Goal: Transaction & Acquisition: Book appointment/travel/reservation

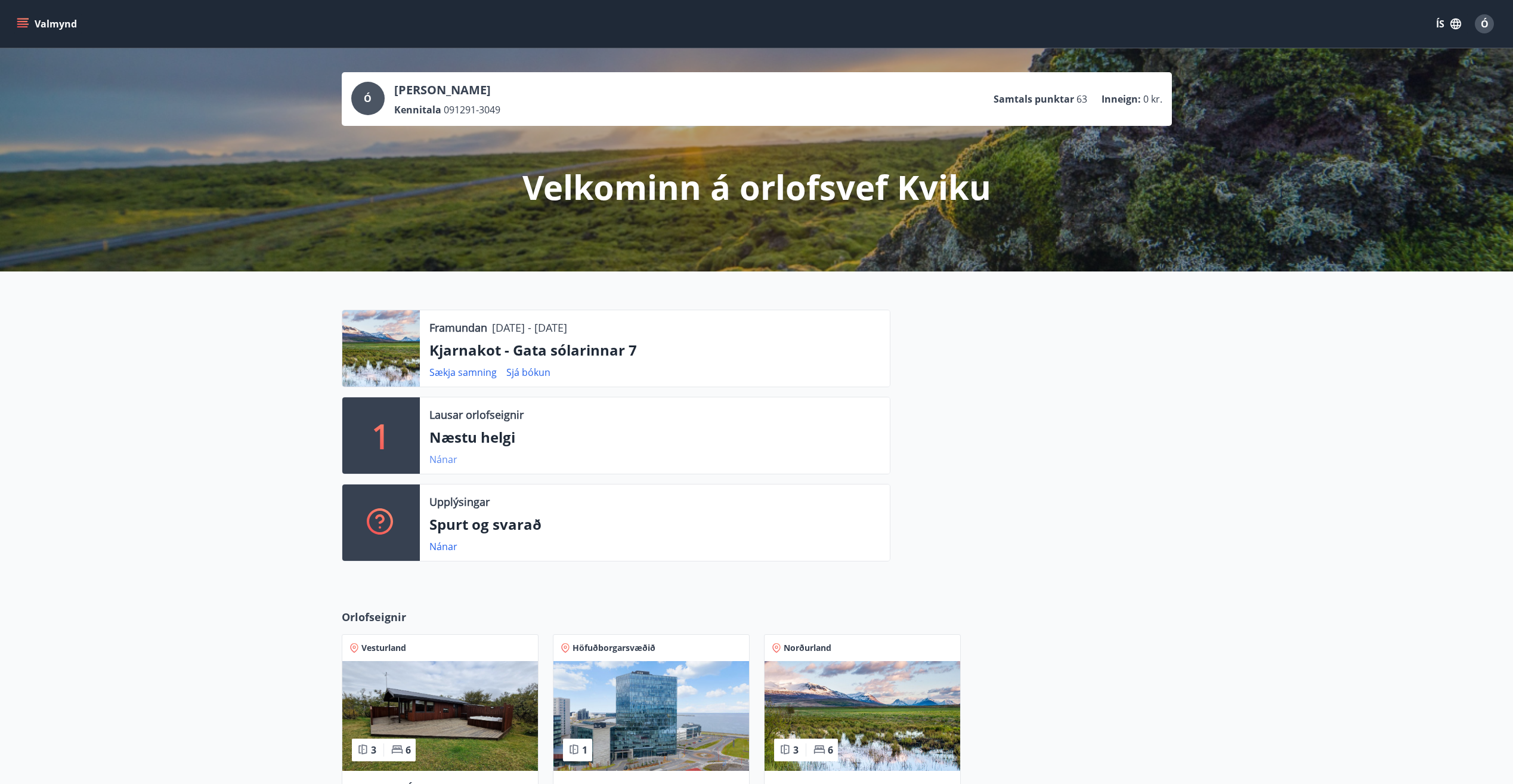
click at [449, 457] on link "Nánar" at bounding box center [443, 459] width 28 height 13
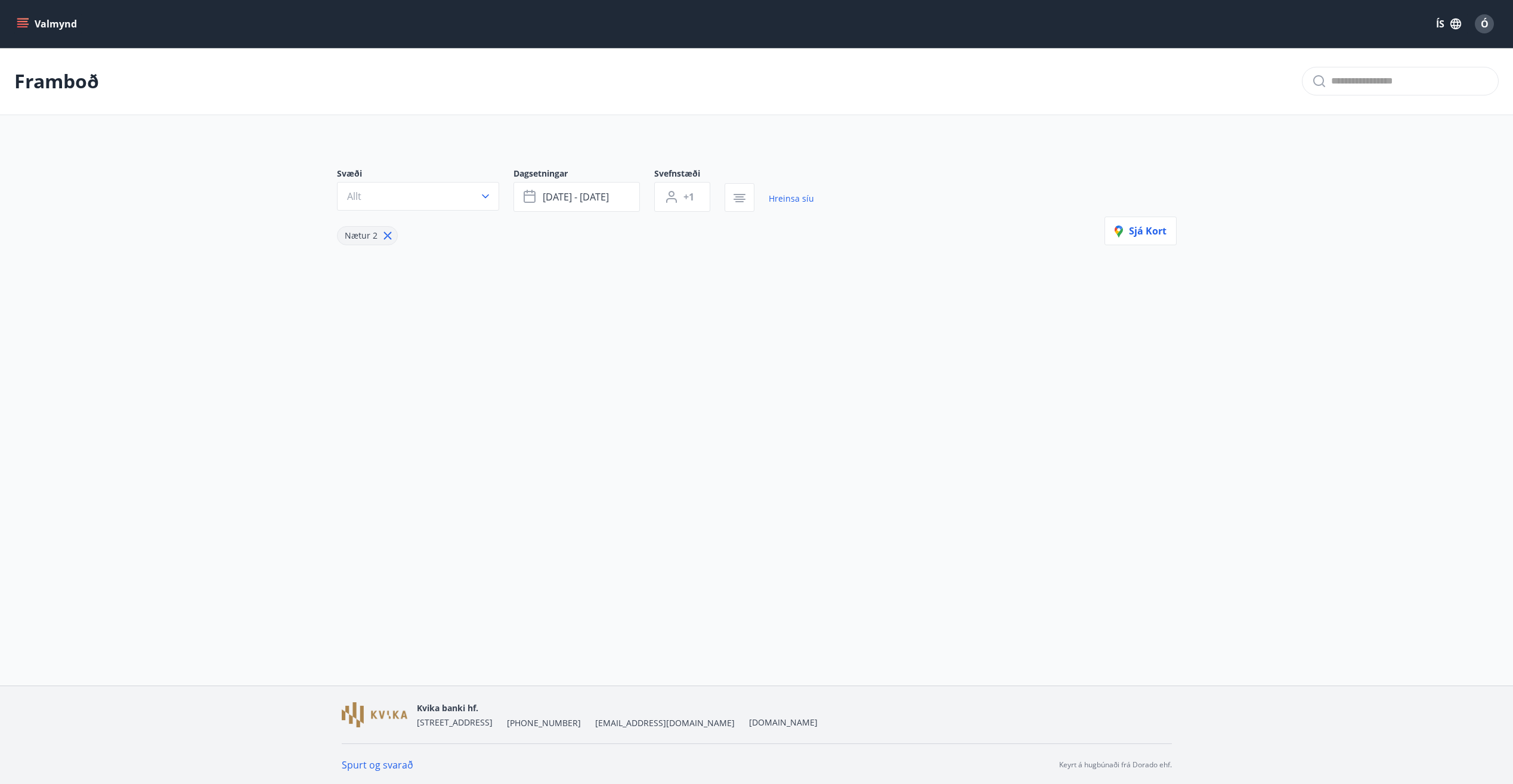
type input "*"
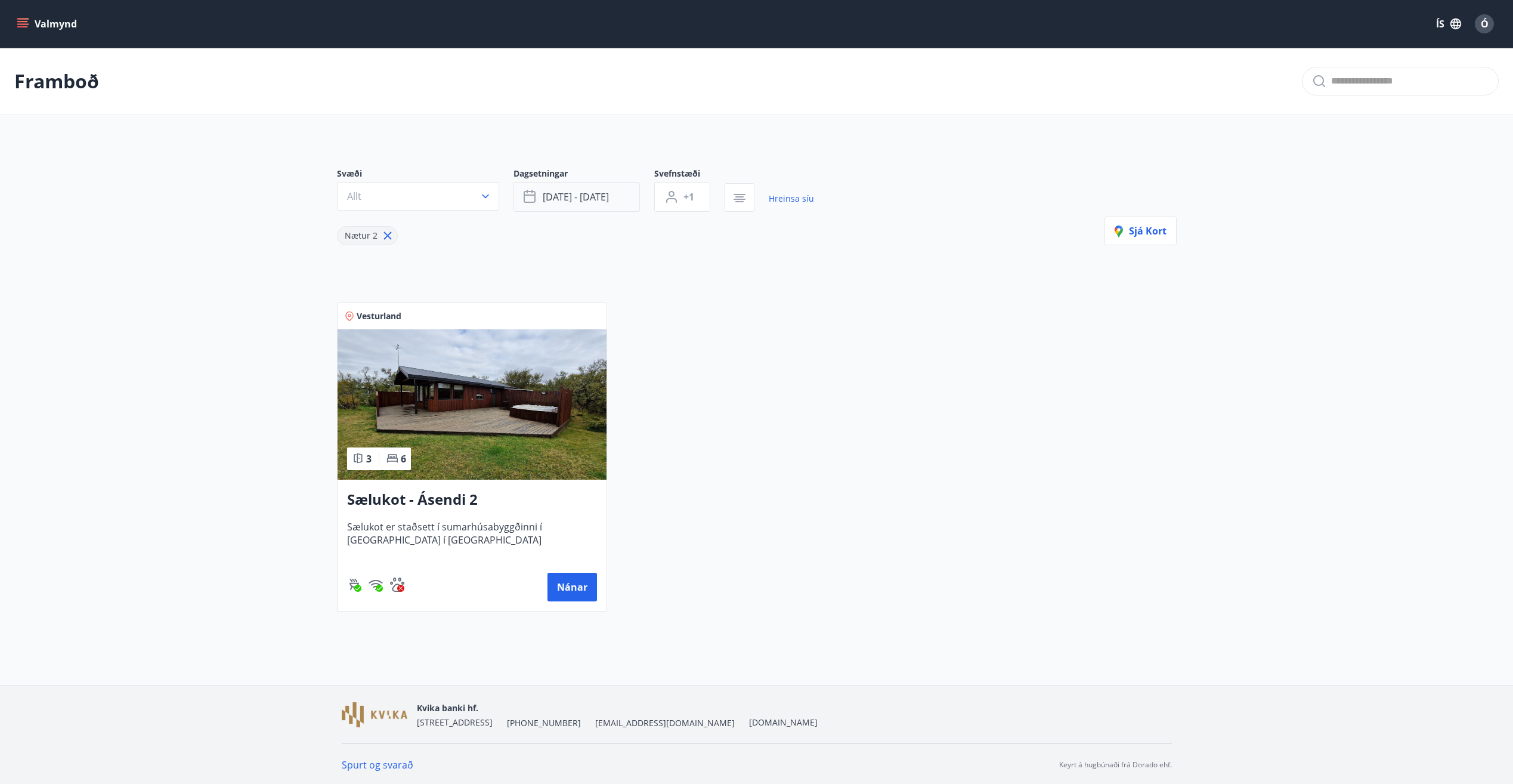
click at [569, 196] on span "[DATE] - [DATE]" at bounding box center [576, 196] width 66 height 13
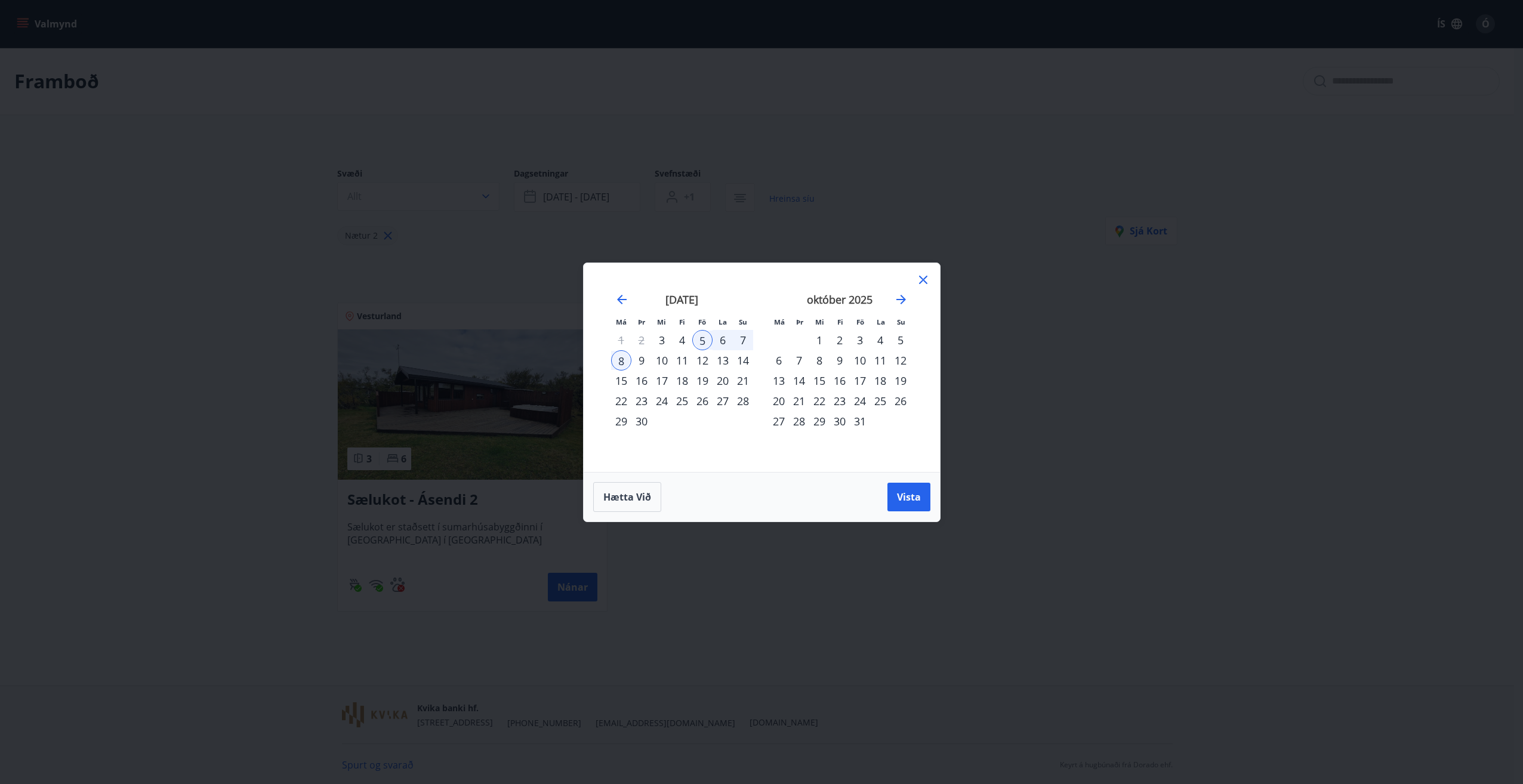
click at [707, 359] on div "12" at bounding box center [702, 360] width 20 height 20
click at [741, 360] on div "14" at bounding box center [743, 360] width 20 height 20
click at [909, 497] on span "Vista" at bounding box center [908, 497] width 24 height 13
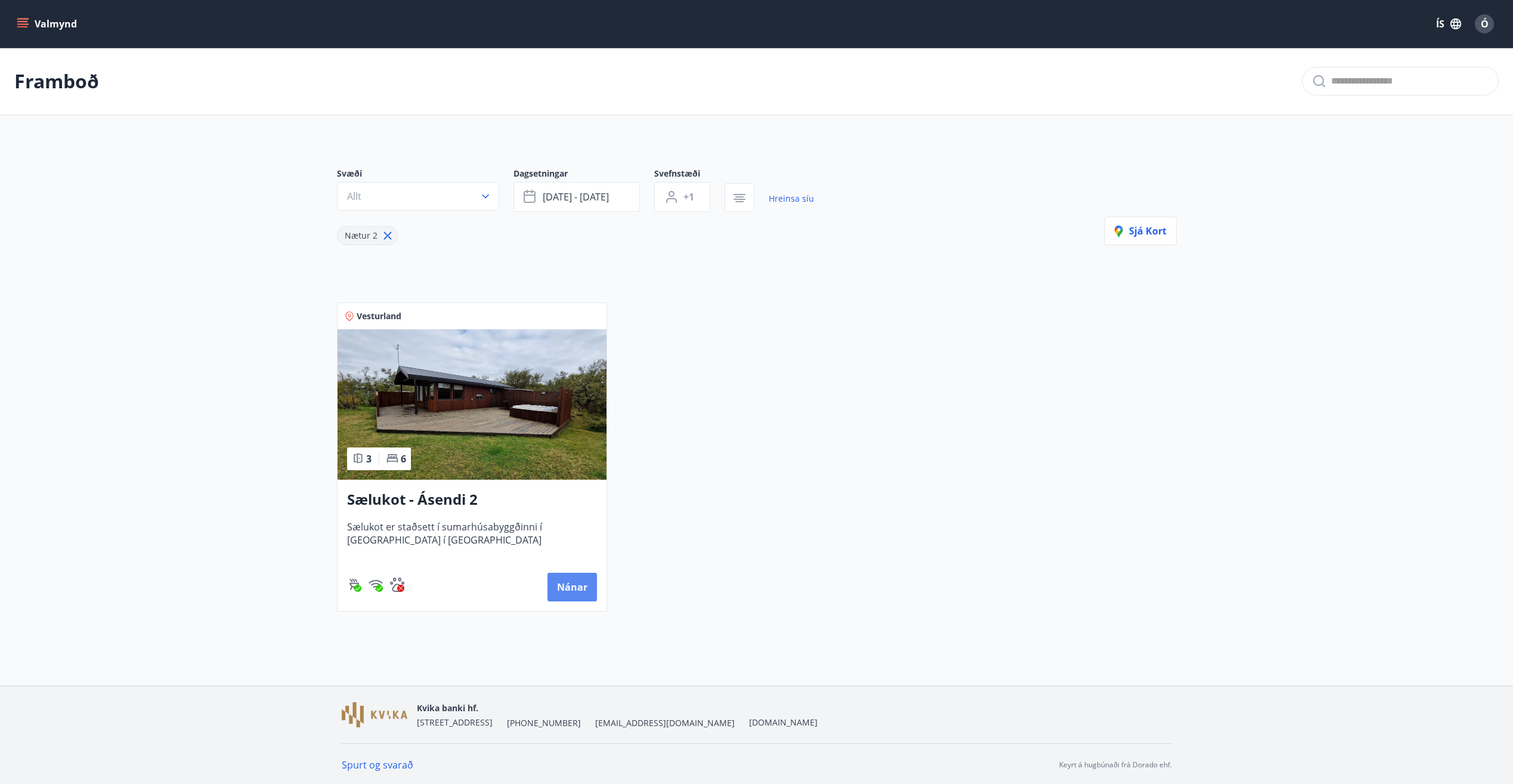
click at [575, 580] on div "Valmynd ÍS Ó Framboð Svæði Allt Dagsetningar [DATE] - [DATE] Svefnstæði +1 Hrei…" at bounding box center [756, 343] width 1513 height 685
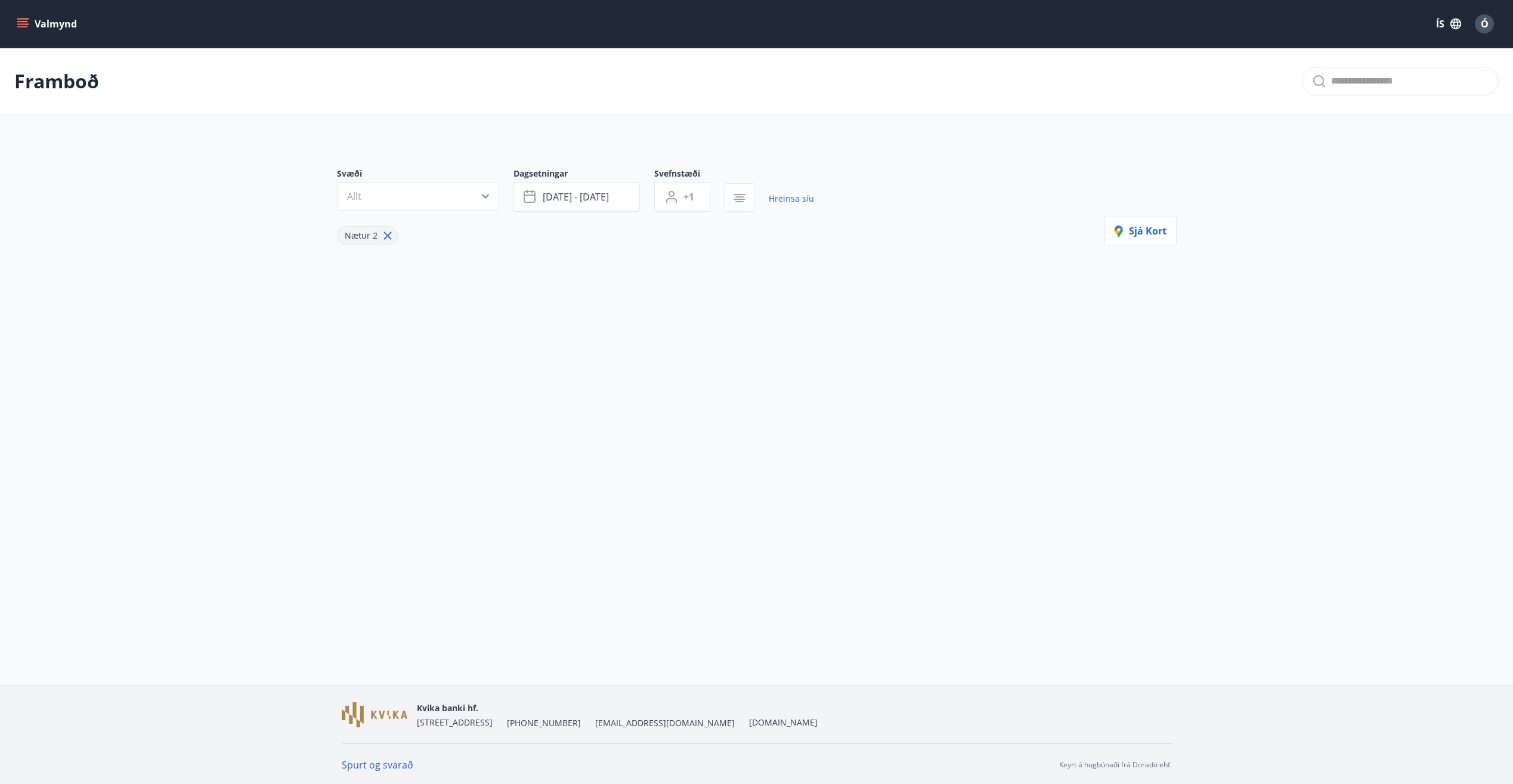
click at [369, 315] on div "Framboð Svæði Allt Dagsetningar [DATE] - [DATE] Svefnstæði +1 Hreinsa síu Nætur…" at bounding box center [756, 203] width 1513 height 312
click at [26, 18] on icon "menu" at bounding box center [23, 24] width 12 height 12
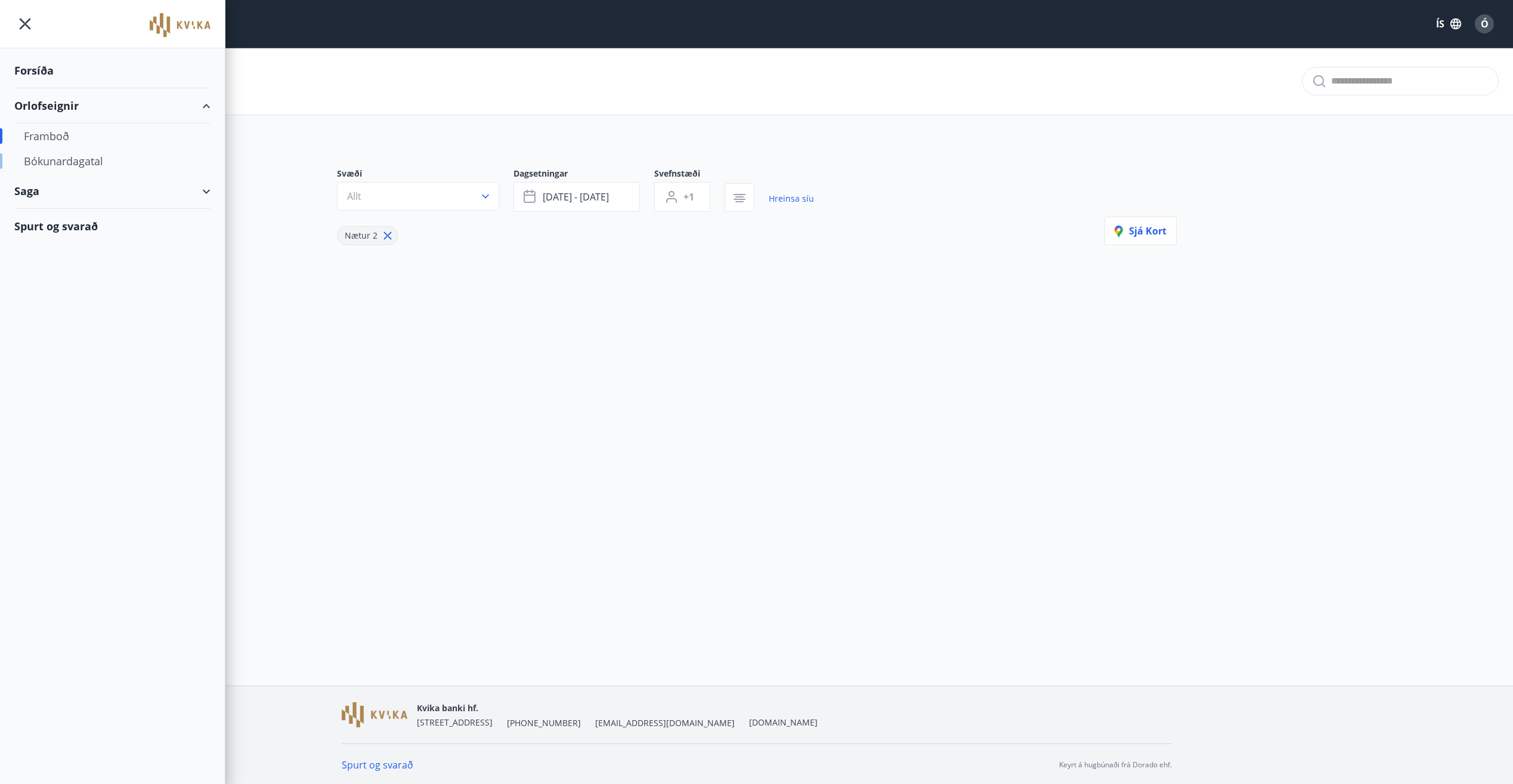
click at [74, 159] on div "Bókunardagatal" at bounding box center [112, 160] width 177 height 25
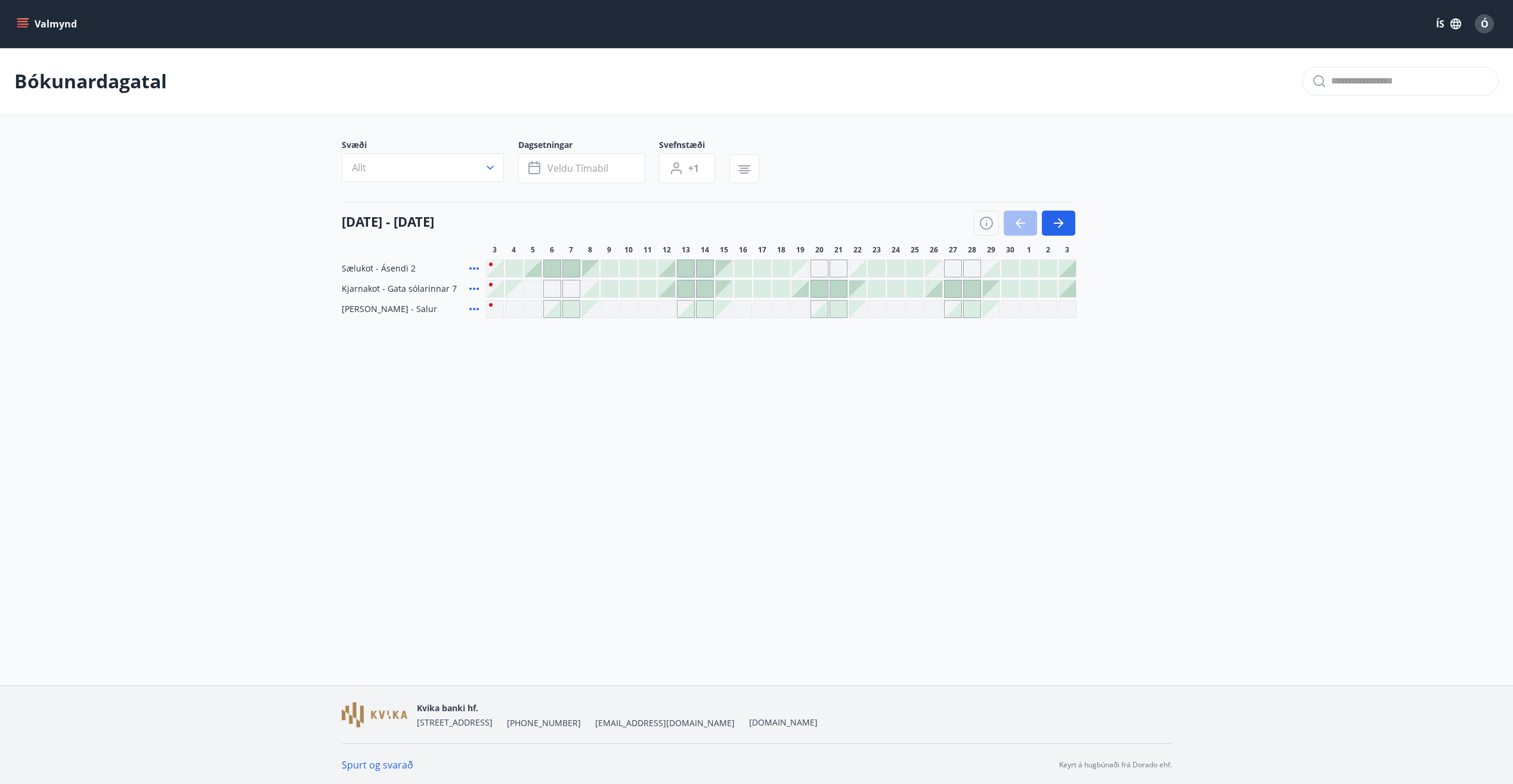
click at [672, 269] on div at bounding box center [667, 269] width 17 height 17
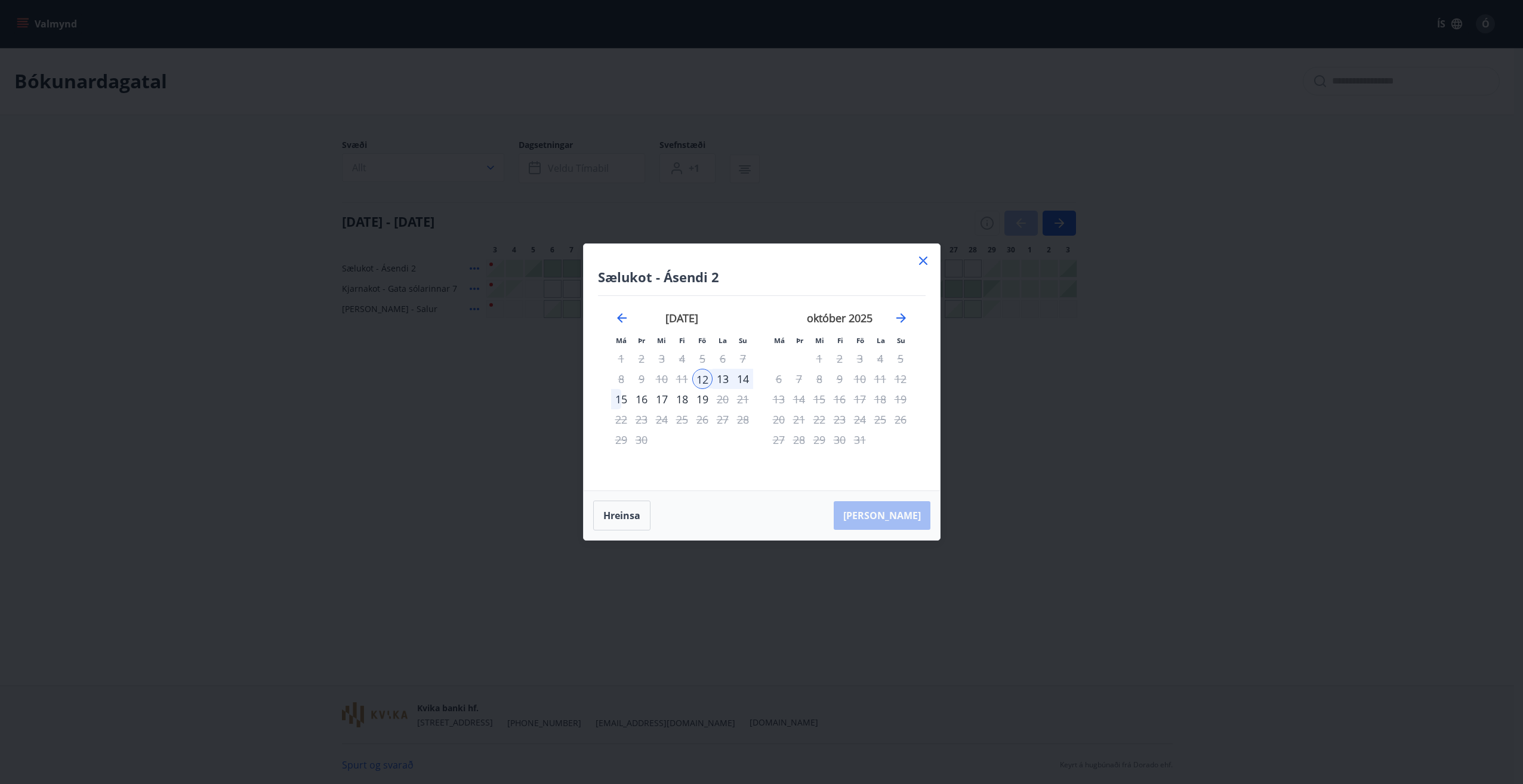
click at [705, 378] on div "12" at bounding box center [702, 378] width 20 height 20
click at [749, 380] on div "14" at bounding box center [743, 378] width 20 height 20
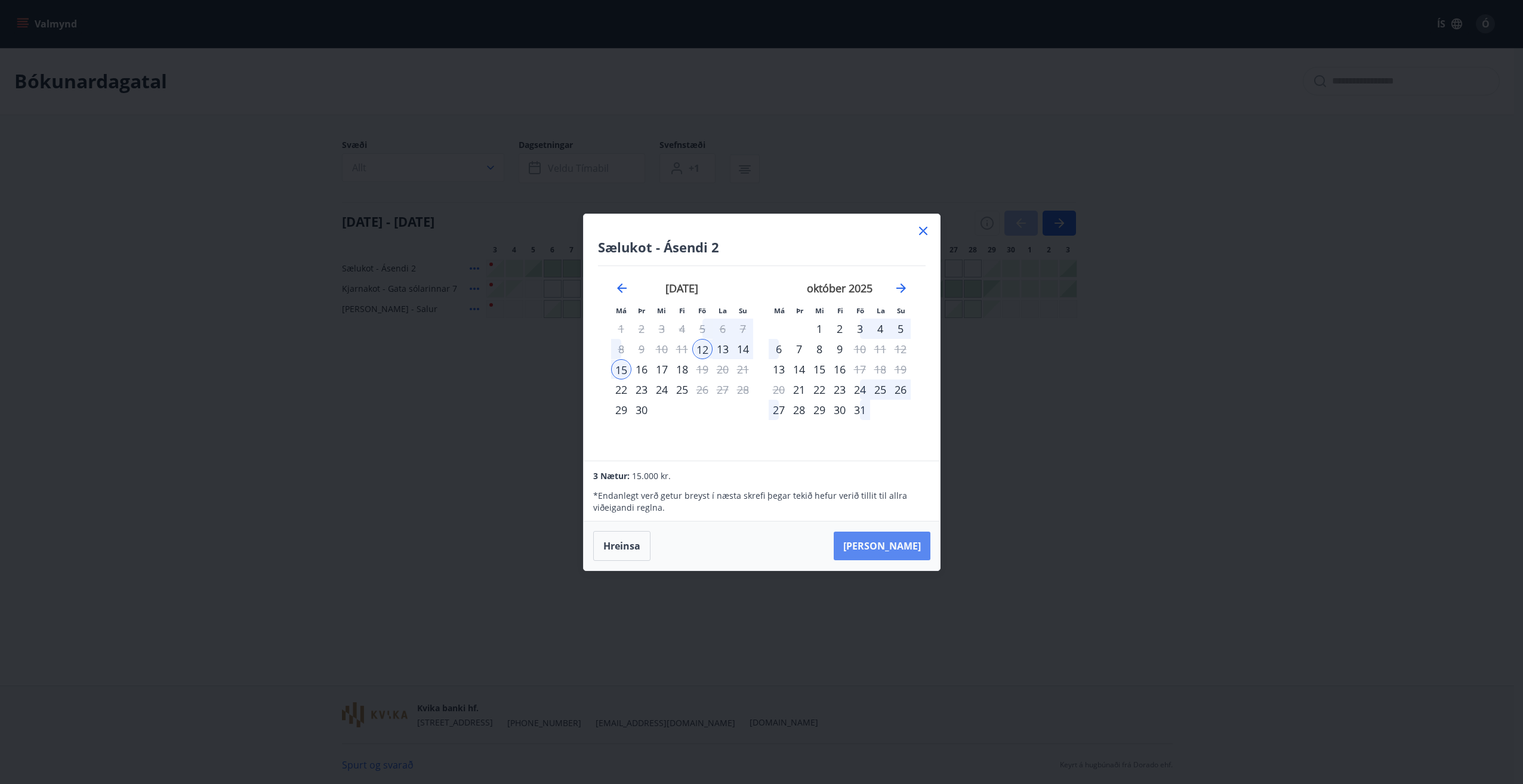
click at [908, 547] on button "[PERSON_NAME]" at bounding box center [882, 546] width 97 height 28
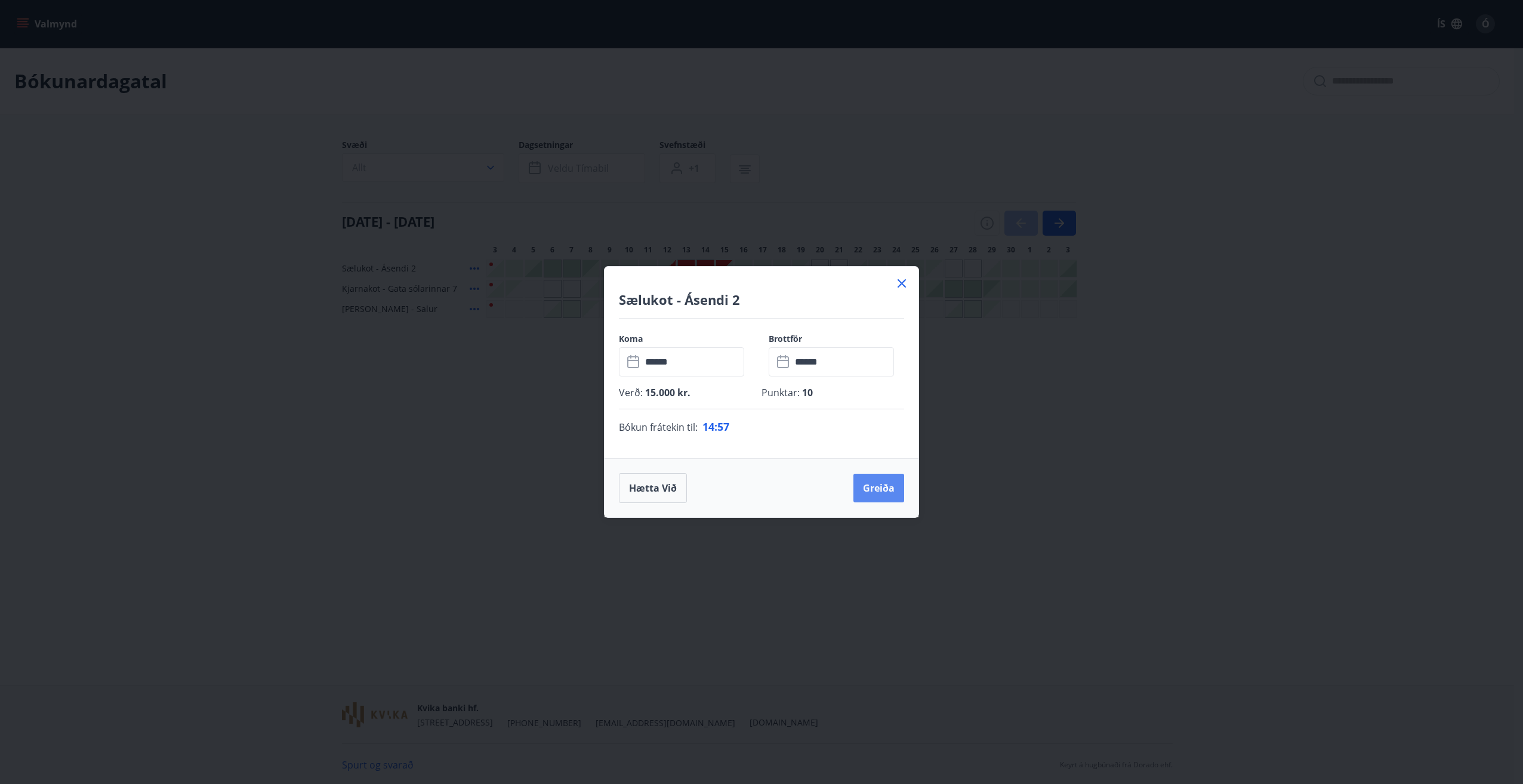
click at [871, 485] on button "Greiða" at bounding box center [878, 488] width 50 height 28
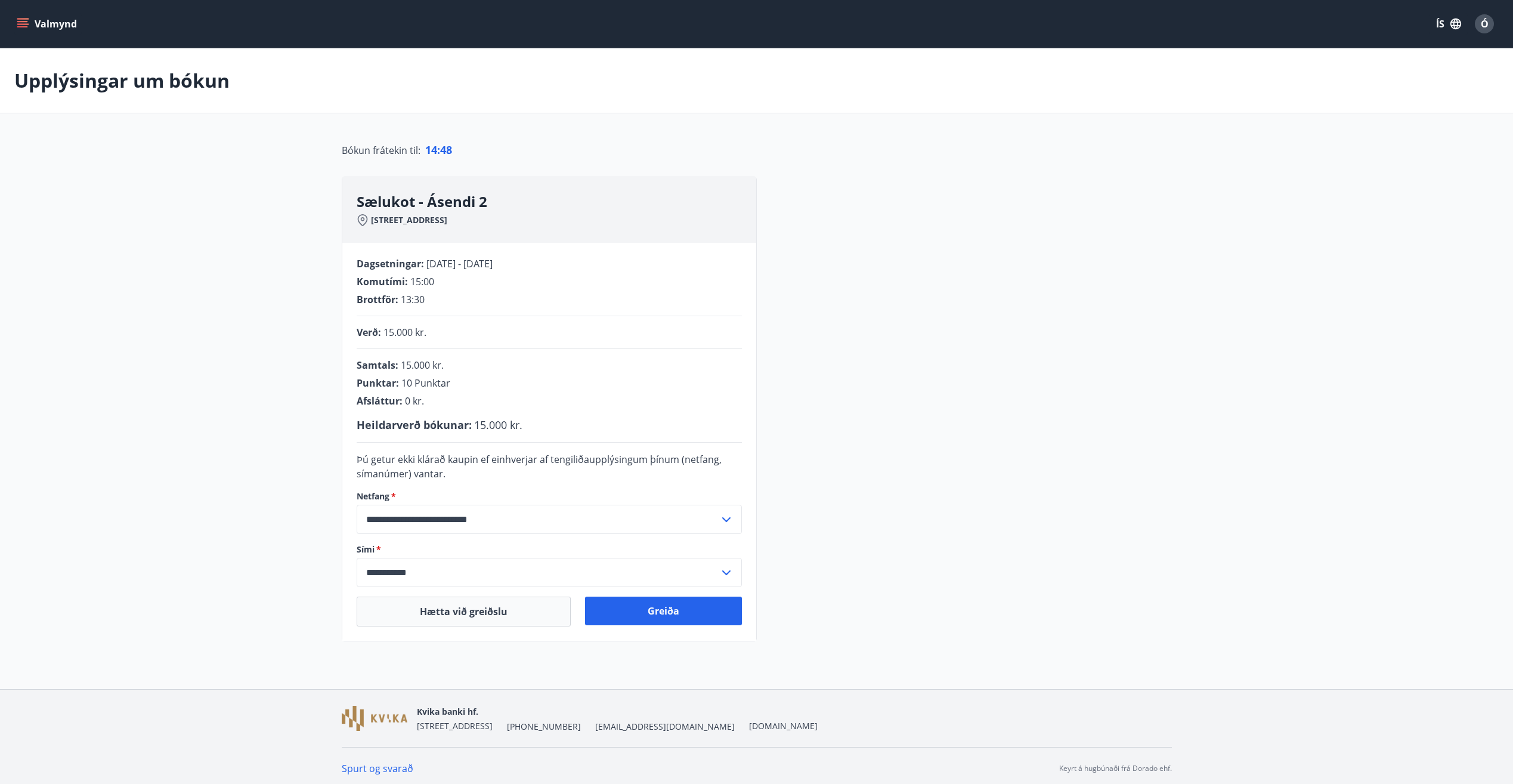
scroll to position [6, 0]
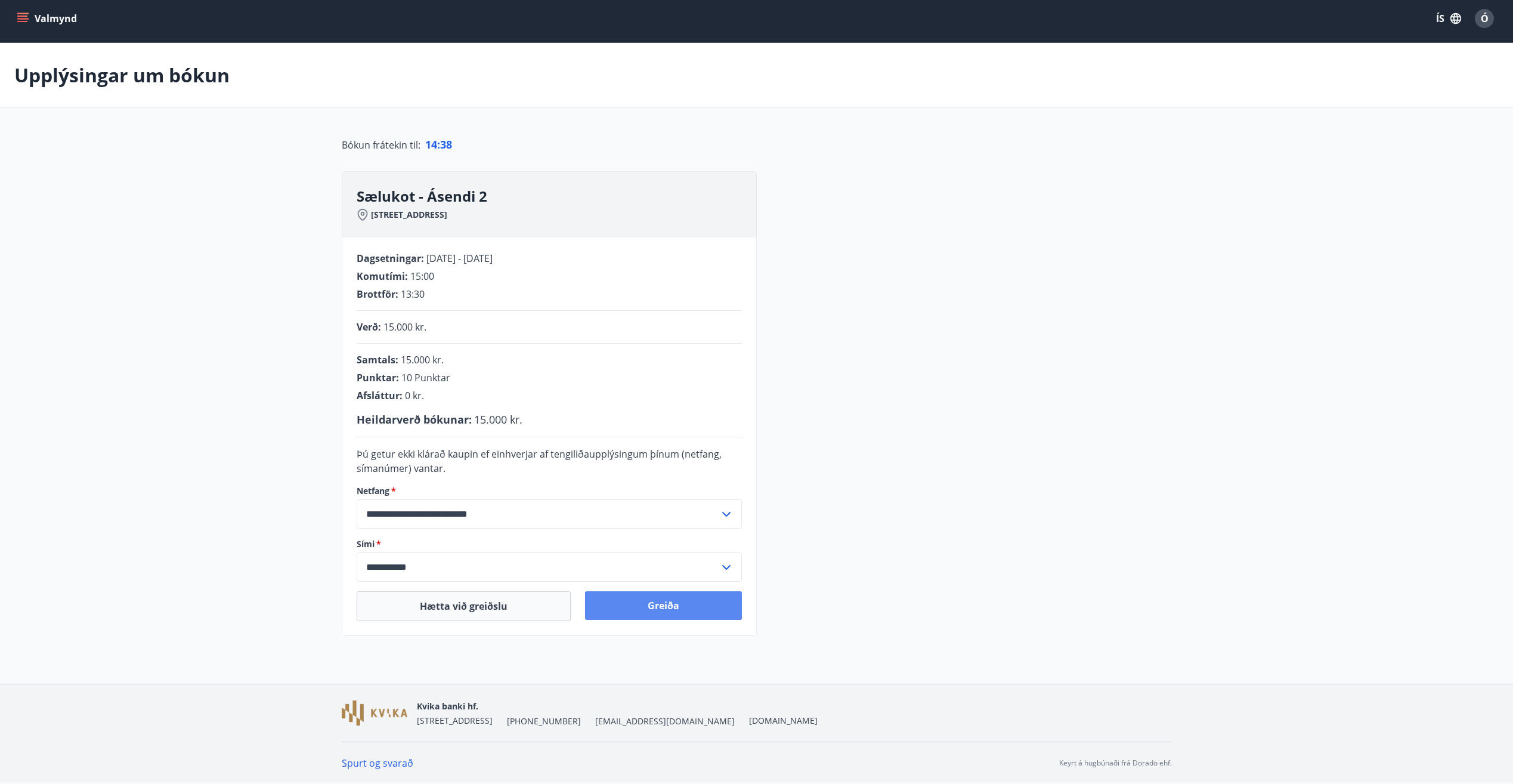
click at [665, 604] on button "Greiða" at bounding box center [663, 606] width 157 height 28
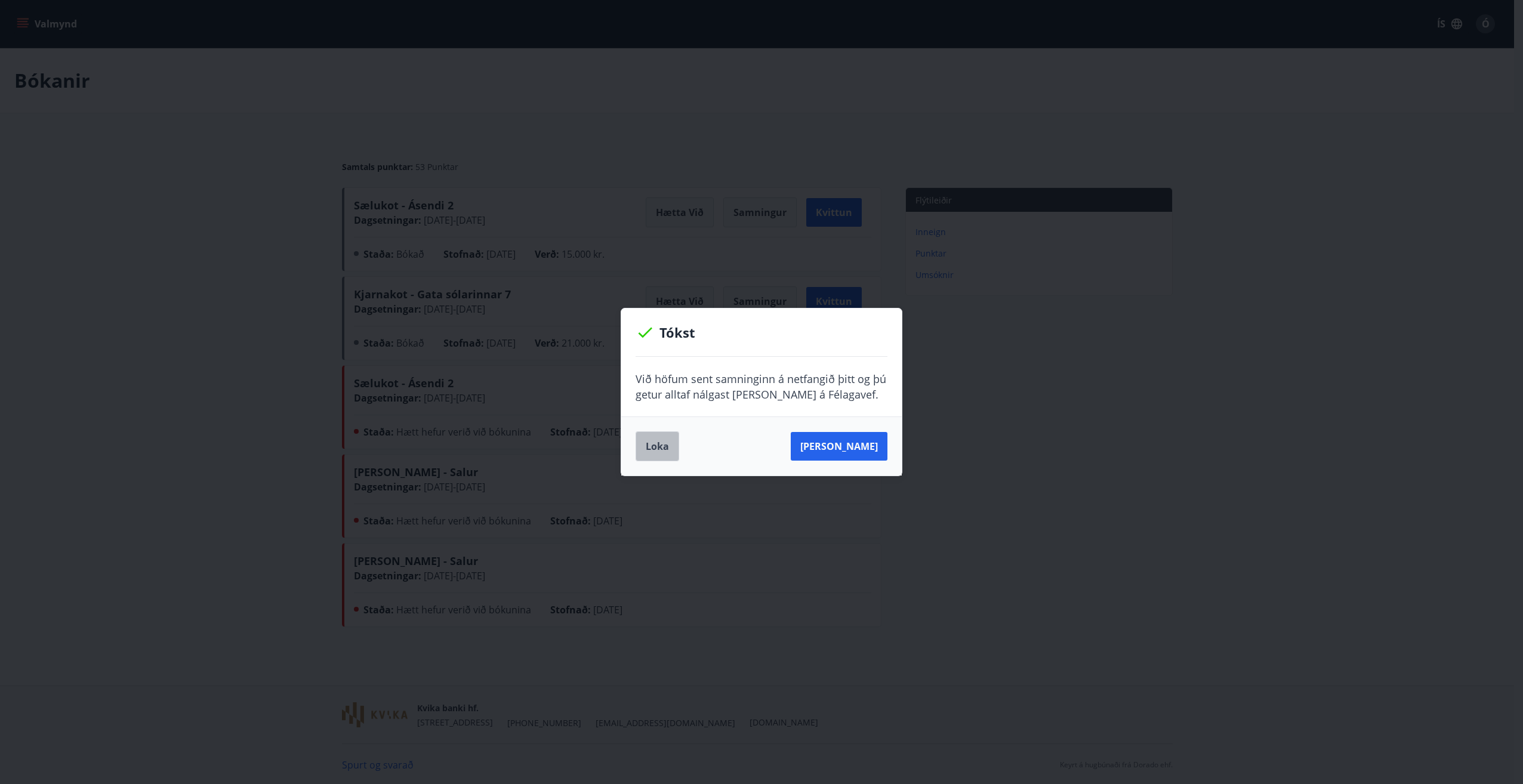
click at [661, 446] on button "Loka" at bounding box center [657, 445] width 44 height 29
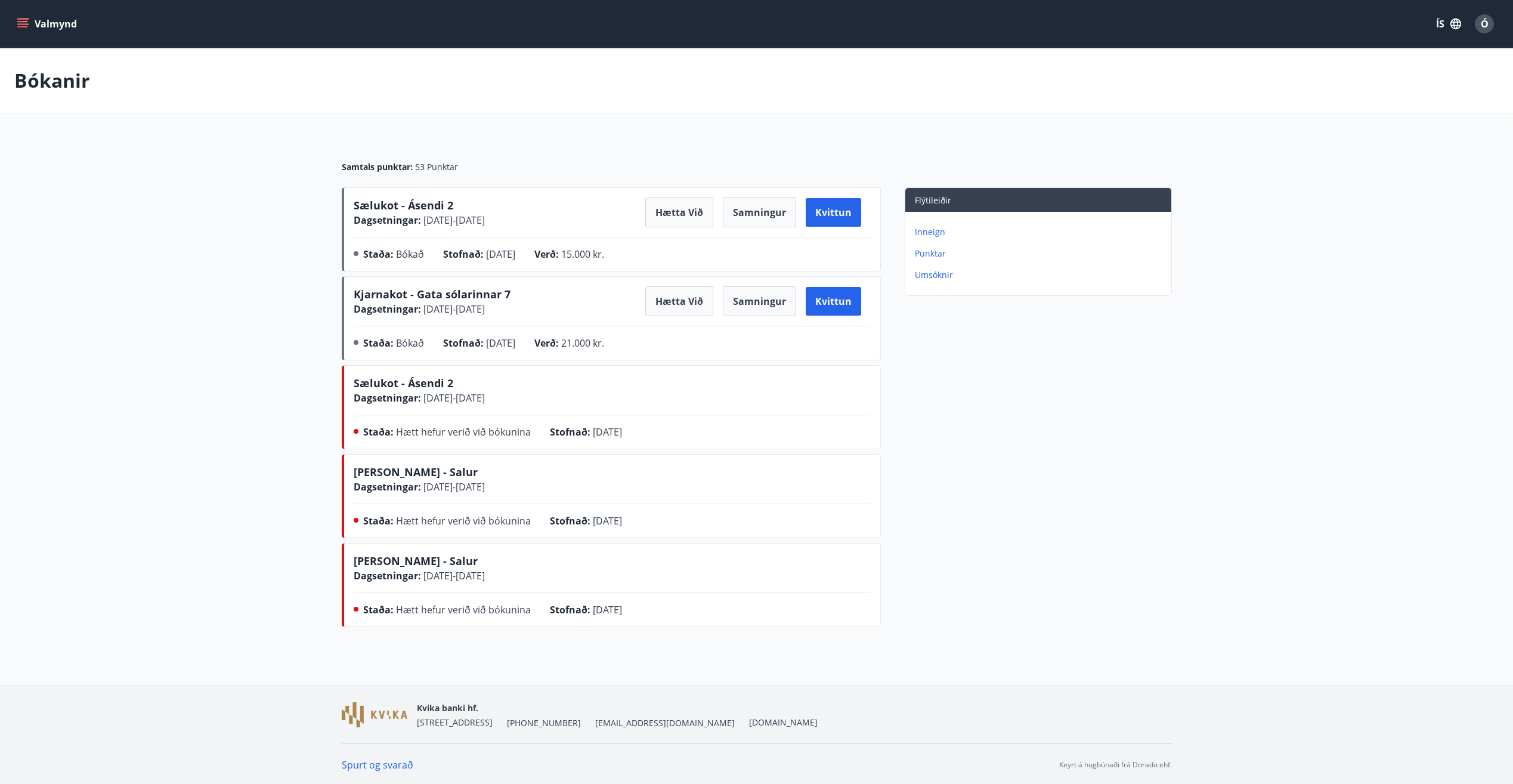
click at [22, 23] on icon "menu" at bounding box center [23, 24] width 12 height 12
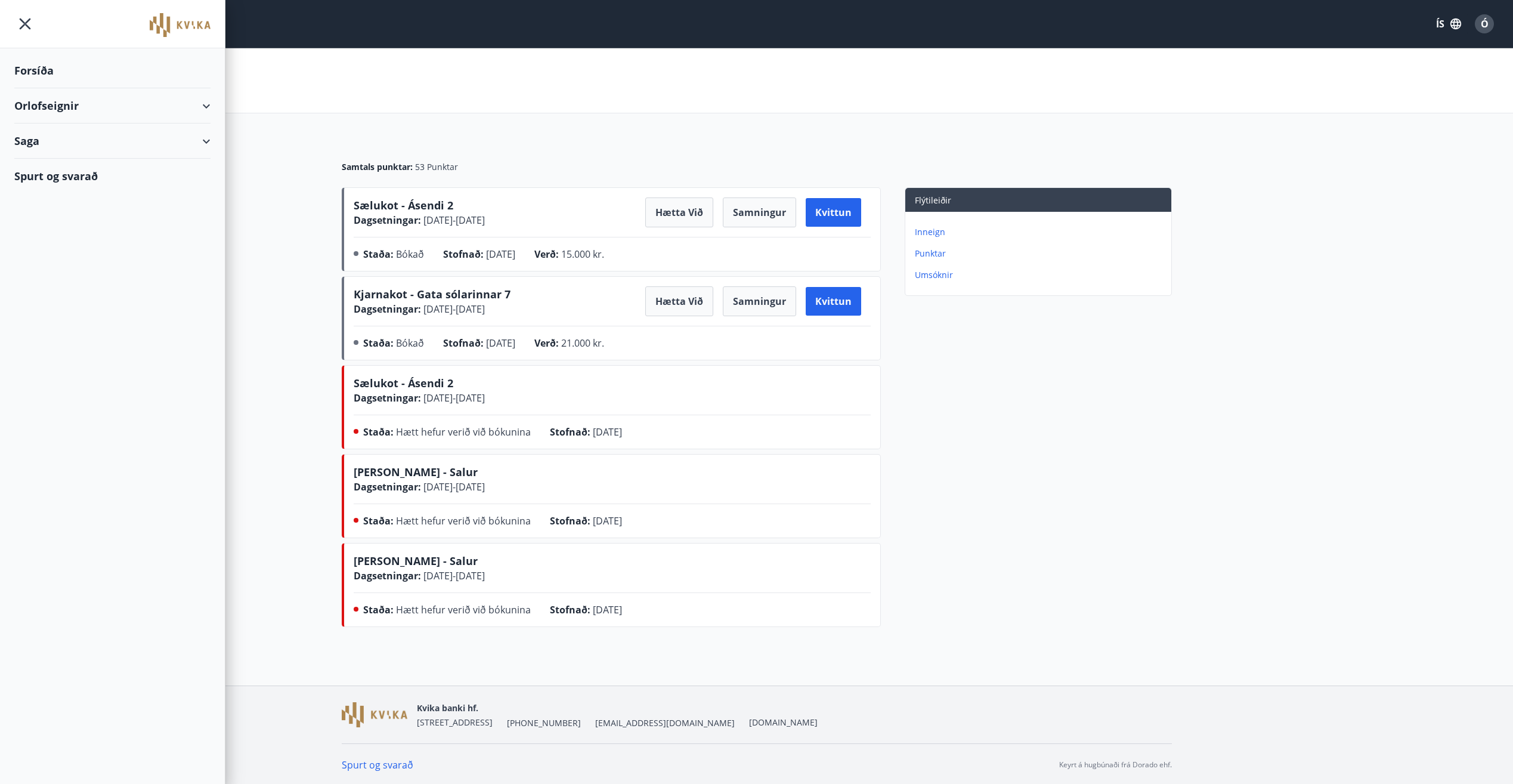
click at [50, 105] on div "Orlofseignir" at bounding box center [112, 105] width 196 height 35
click at [52, 140] on div "Framboð" at bounding box center [112, 136] width 177 height 25
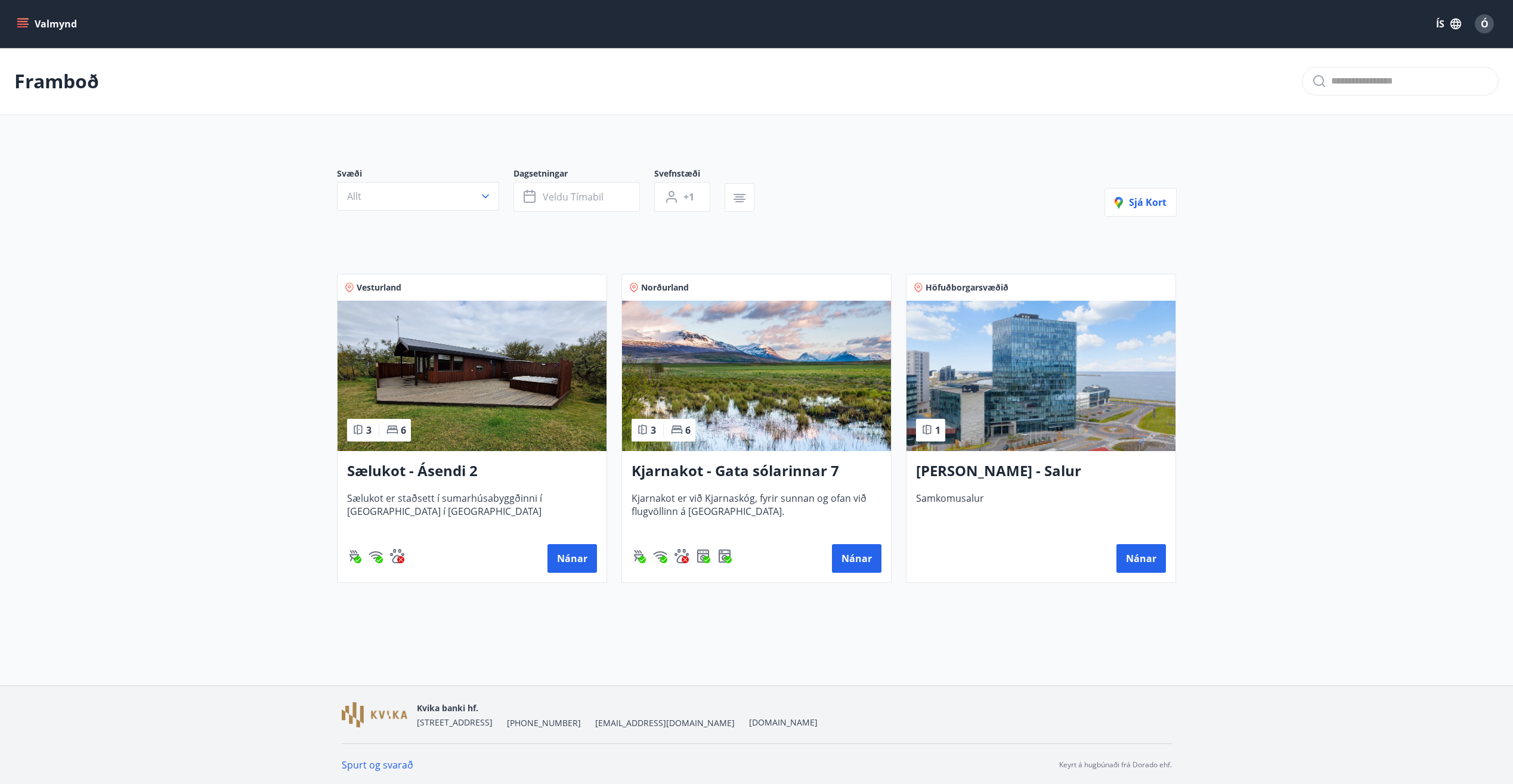
click at [437, 476] on h3 "Sælukot - Ásendi 2" at bounding box center [472, 471] width 250 height 22
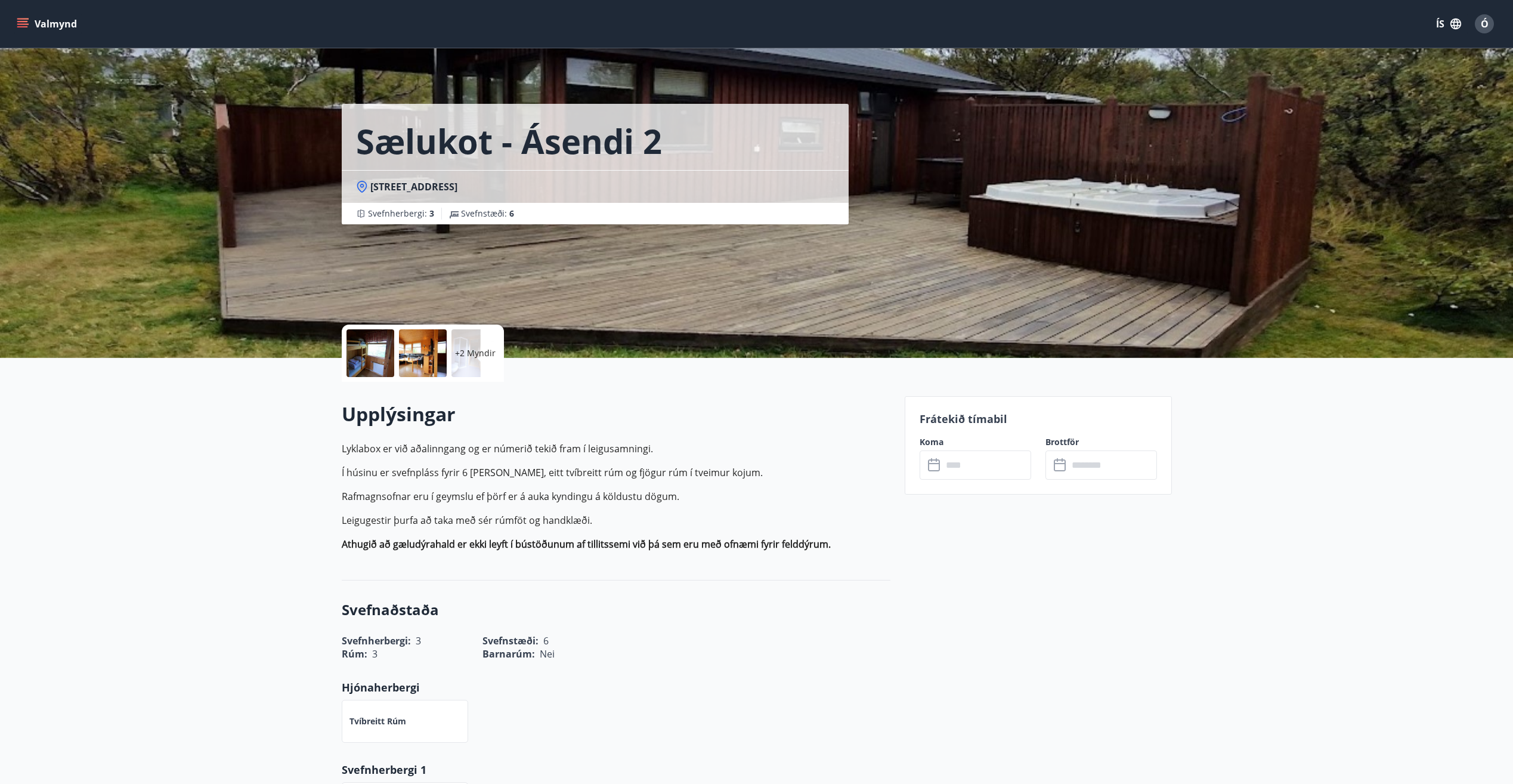
click at [476, 352] on p "+2 Myndir" at bounding box center [475, 353] width 41 height 12
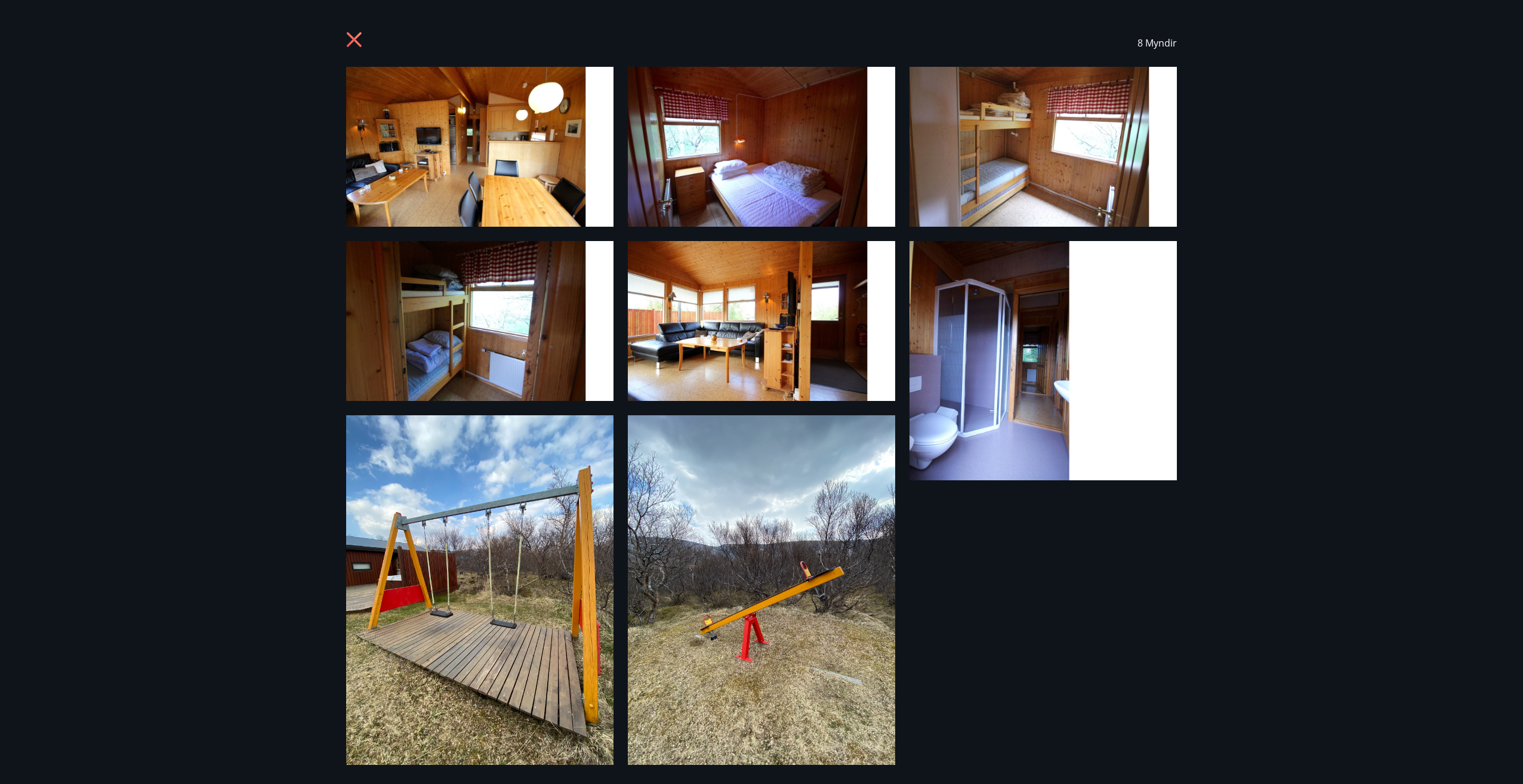
drag, startPoint x: 477, startPoint y: 352, endPoint x: 499, endPoint y: 159, distance: 194.2
click at [499, 159] on img at bounding box center [479, 146] width 268 height 159
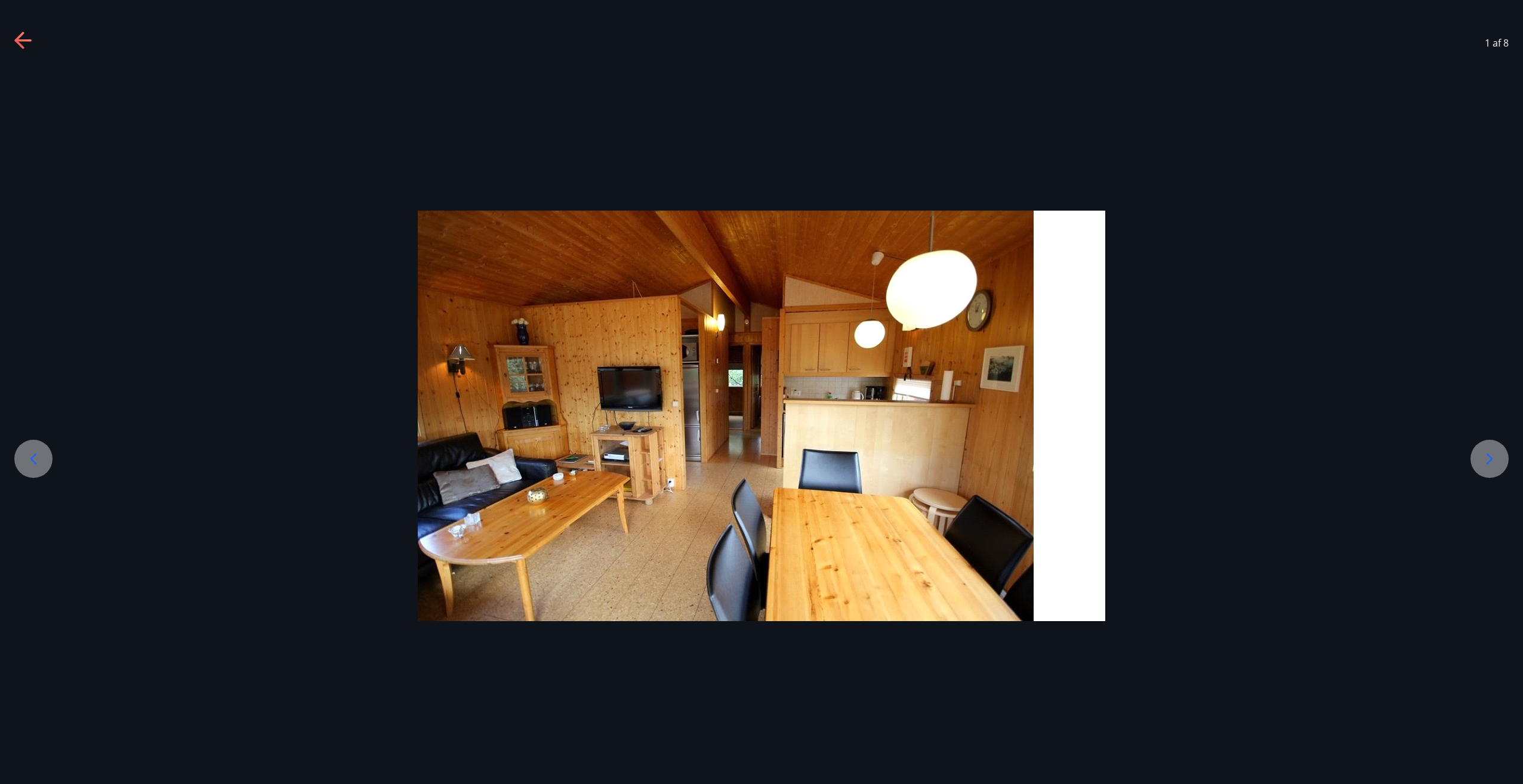
click at [1482, 454] on icon at bounding box center [1489, 458] width 19 height 19
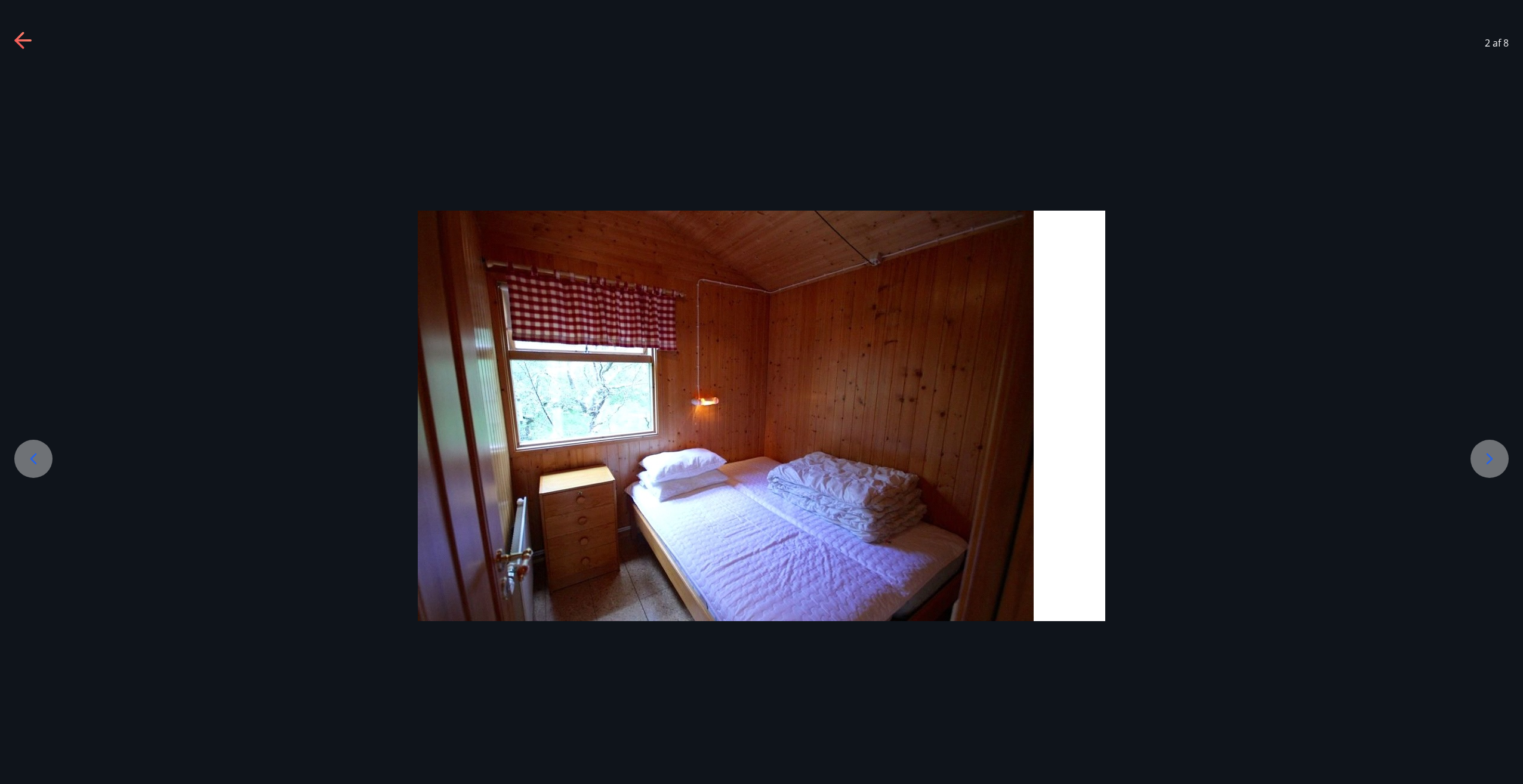
click at [1486, 457] on icon at bounding box center [1489, 458] width 19 height 19
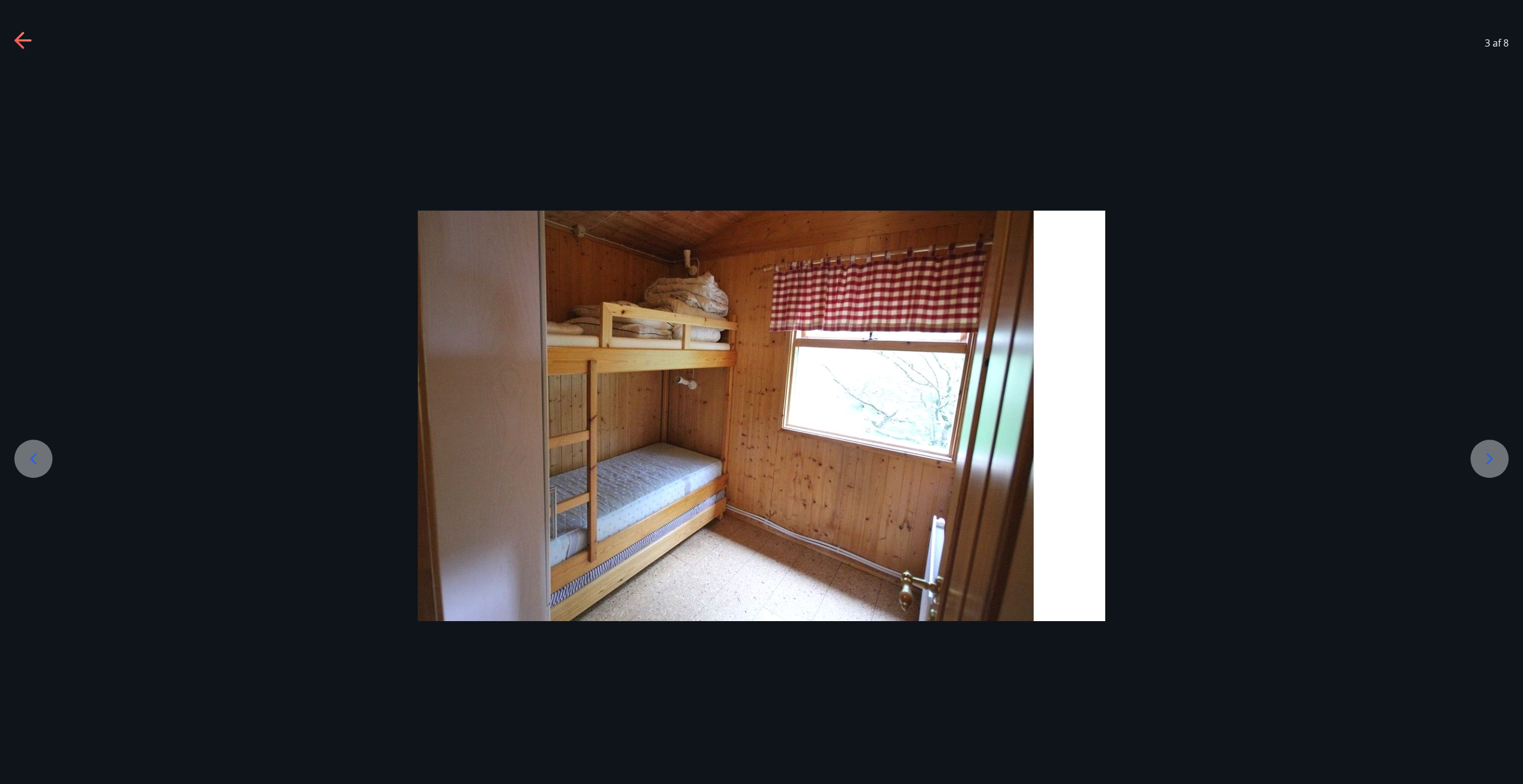
click at [1486, 457] on icon at bounding box center [1489, 458] width 19 height 19
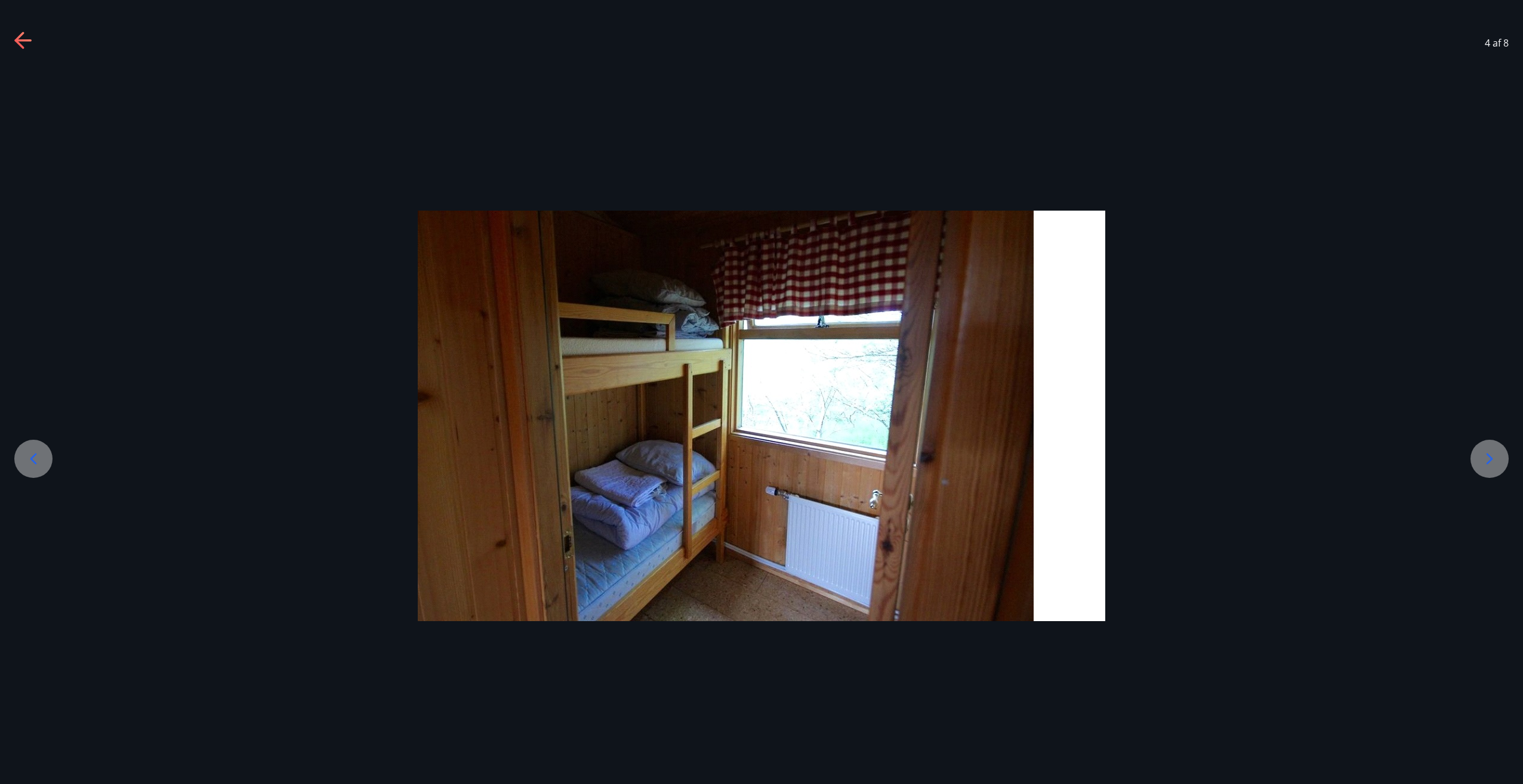
click at [1486, 457] on icon at bounding box center [1489, 458] width 19 height 19
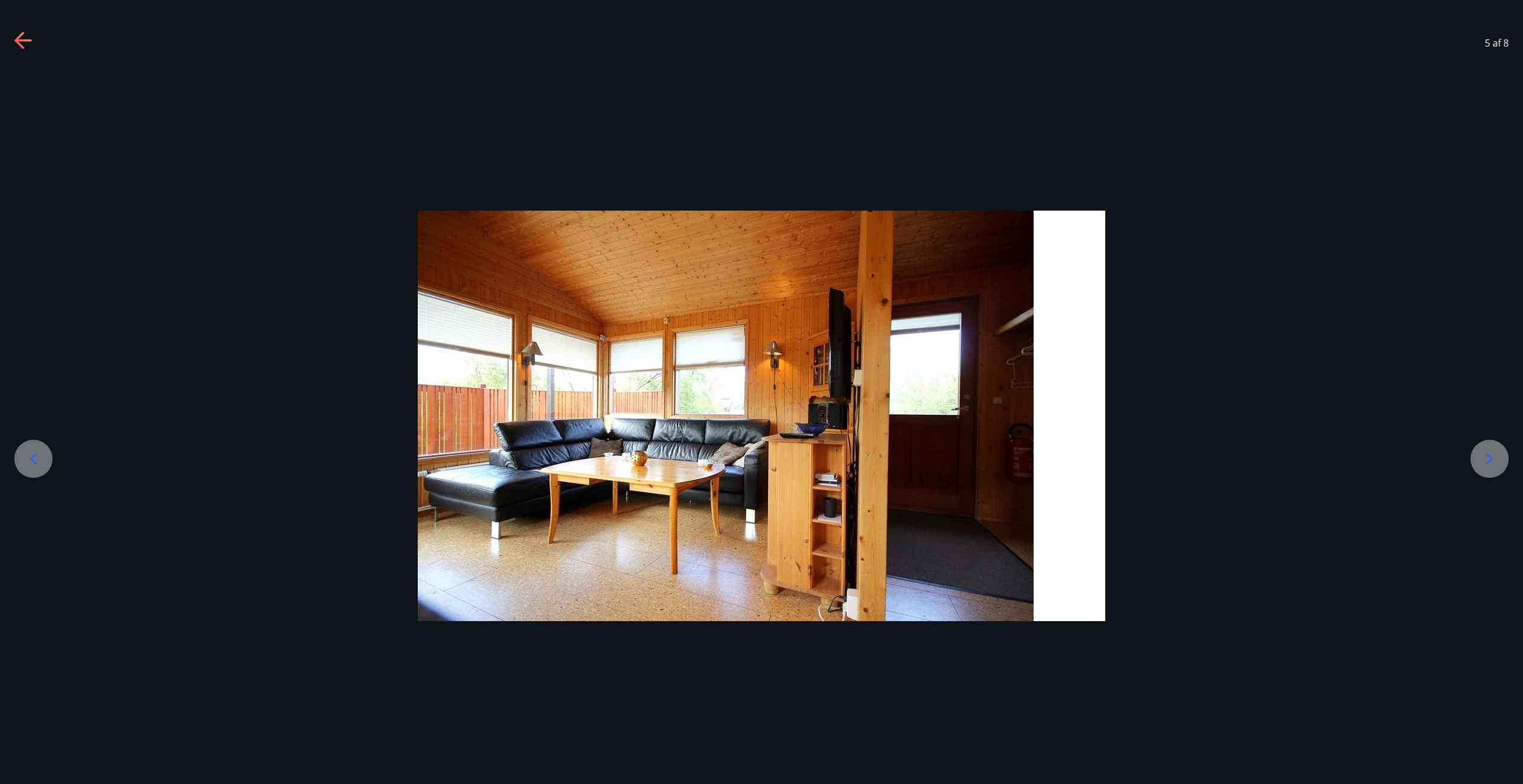
click at [1486, 457] on icon at bounding box center [1489, 458] width 19 height 19
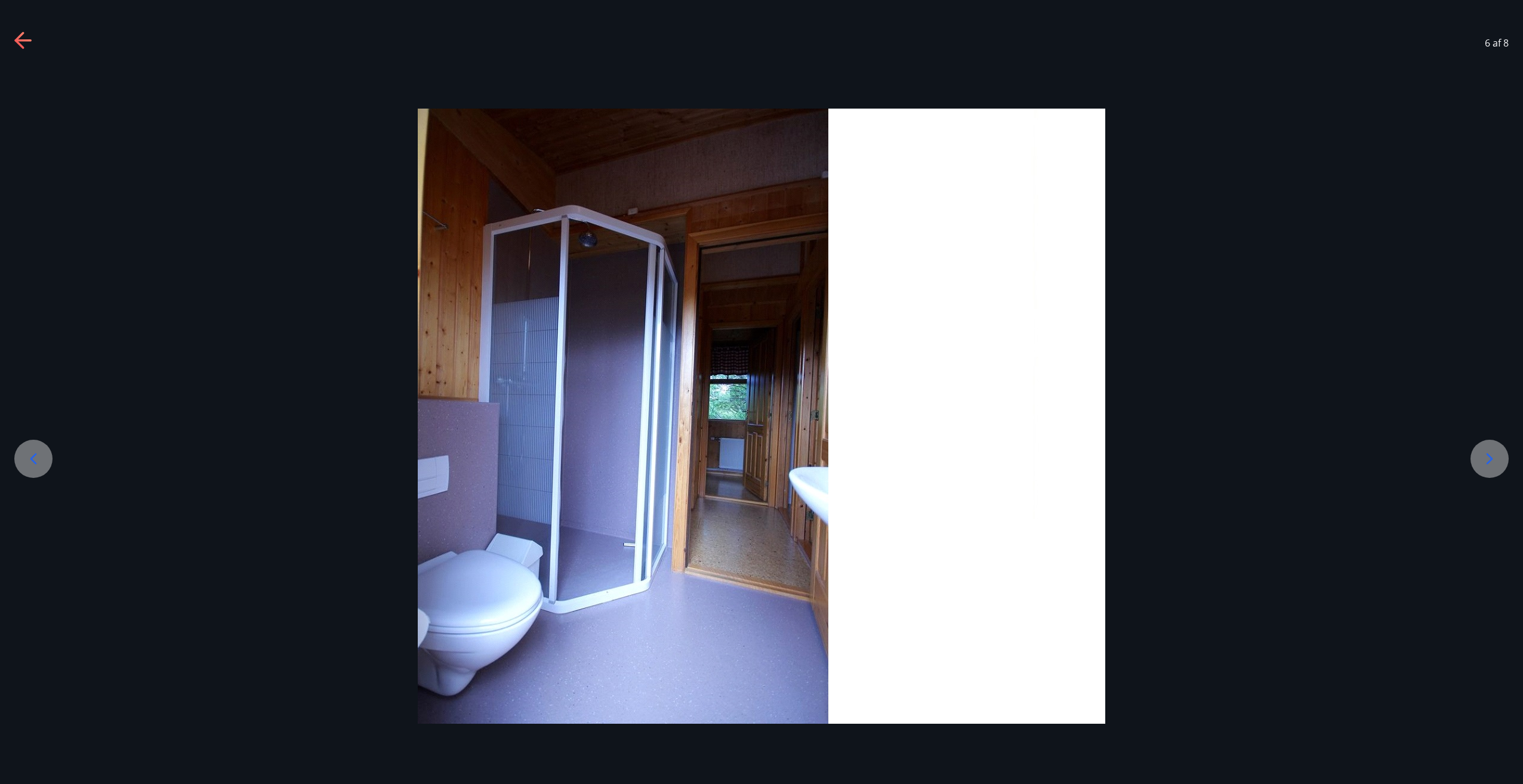
click at [1486, 457] on icon at bounding box center [1489, 458] width 19 height 19
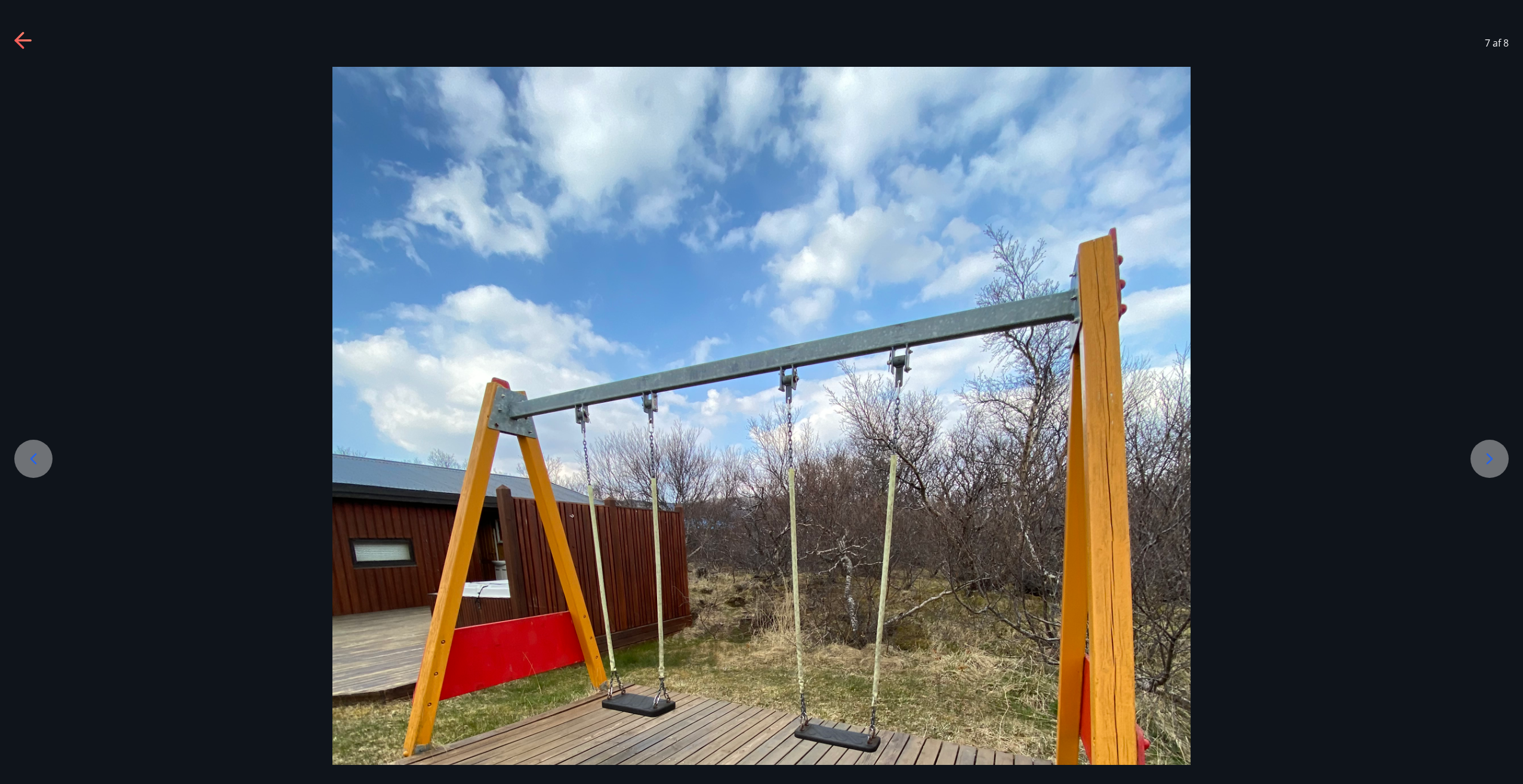
click at [1486, 457] on icon at bounding box center [1489, 458] width 19 height 19
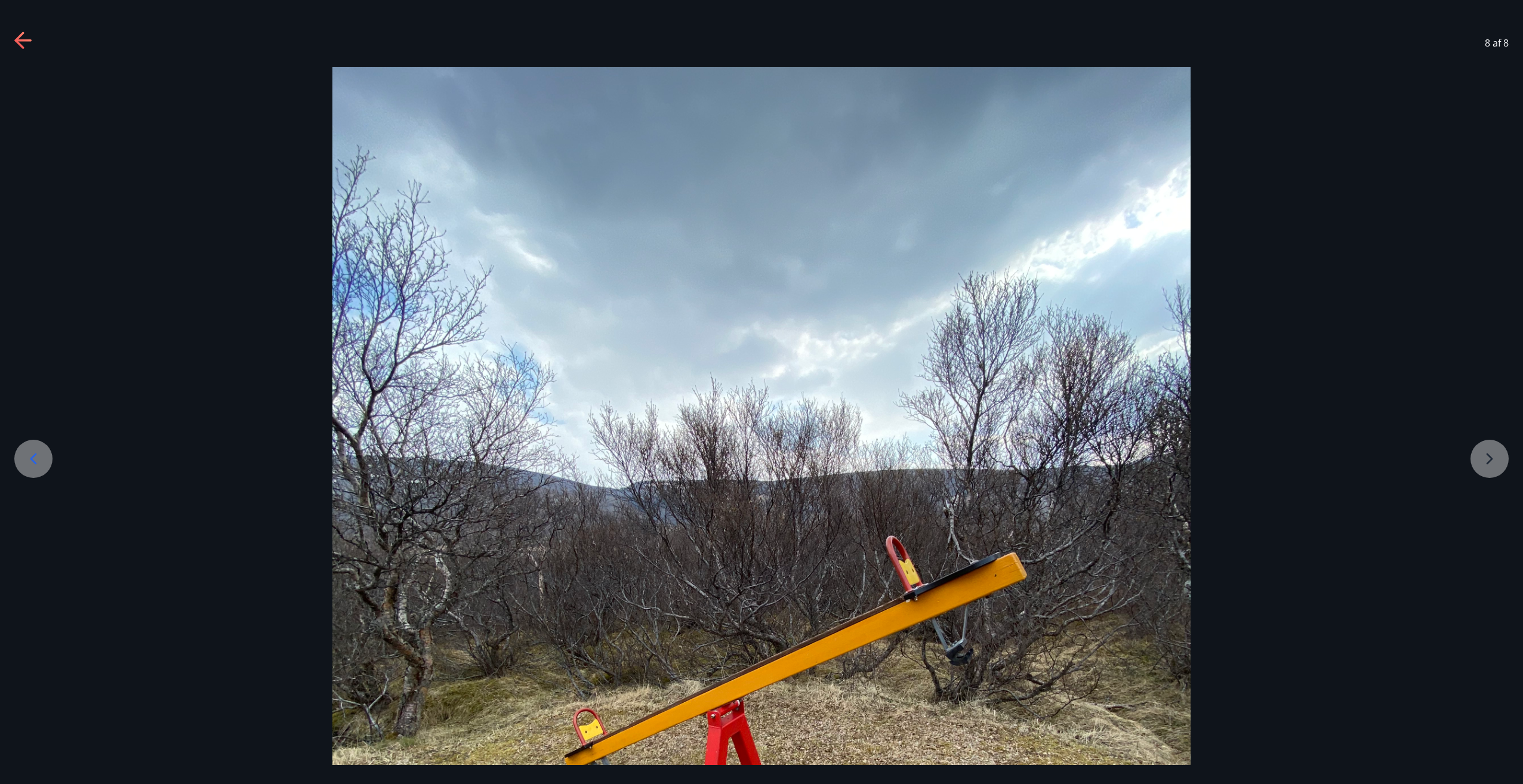
click at [1486, 457] on div at bounding box center [762, 638] width 1523 height 1144
click at [14, 39] on icon at bounding box center [24, 41] width 19 height 19
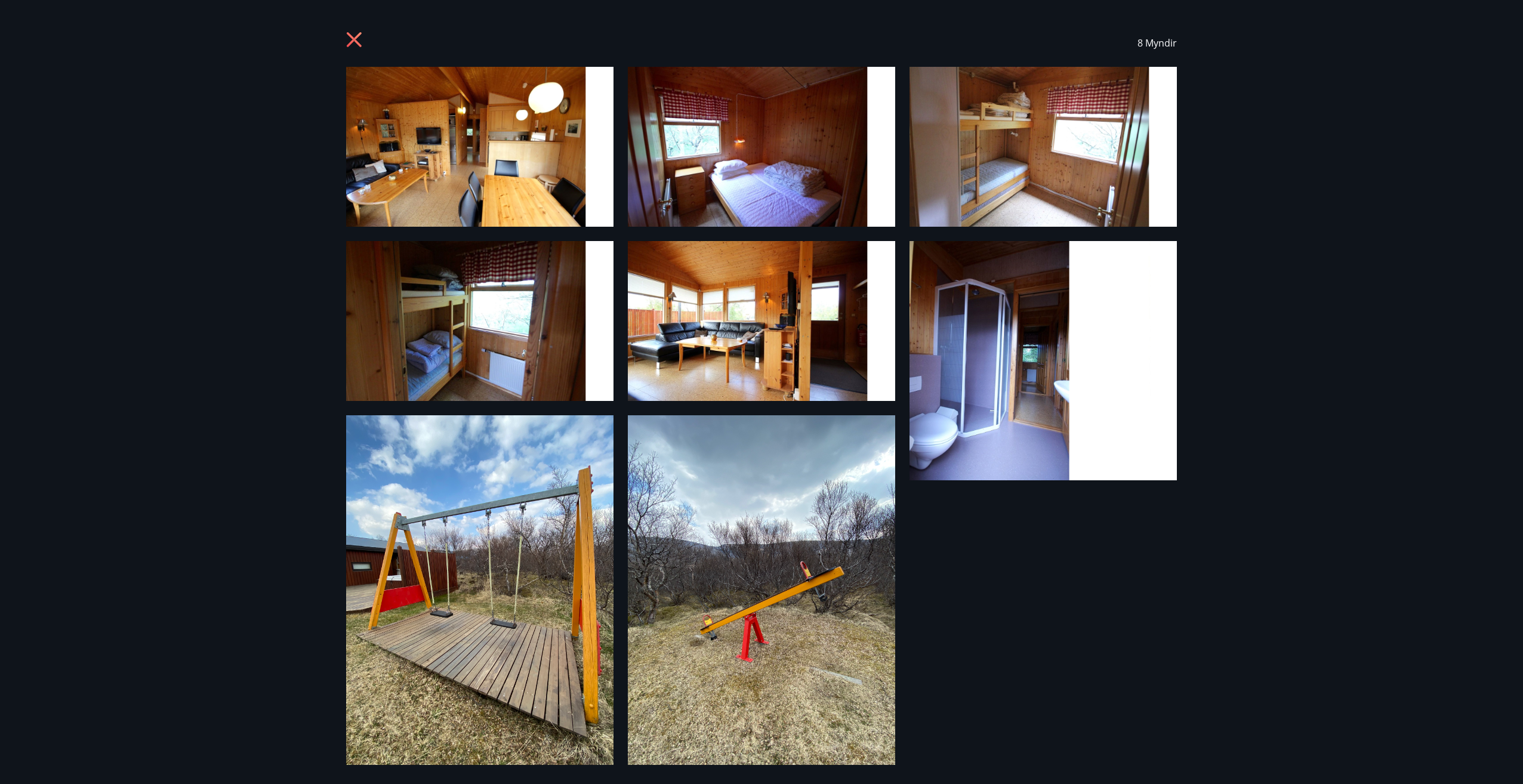
click at [253, 443] on div "8 Myndir" at bounding box center [762, 392] width 1523 height 784
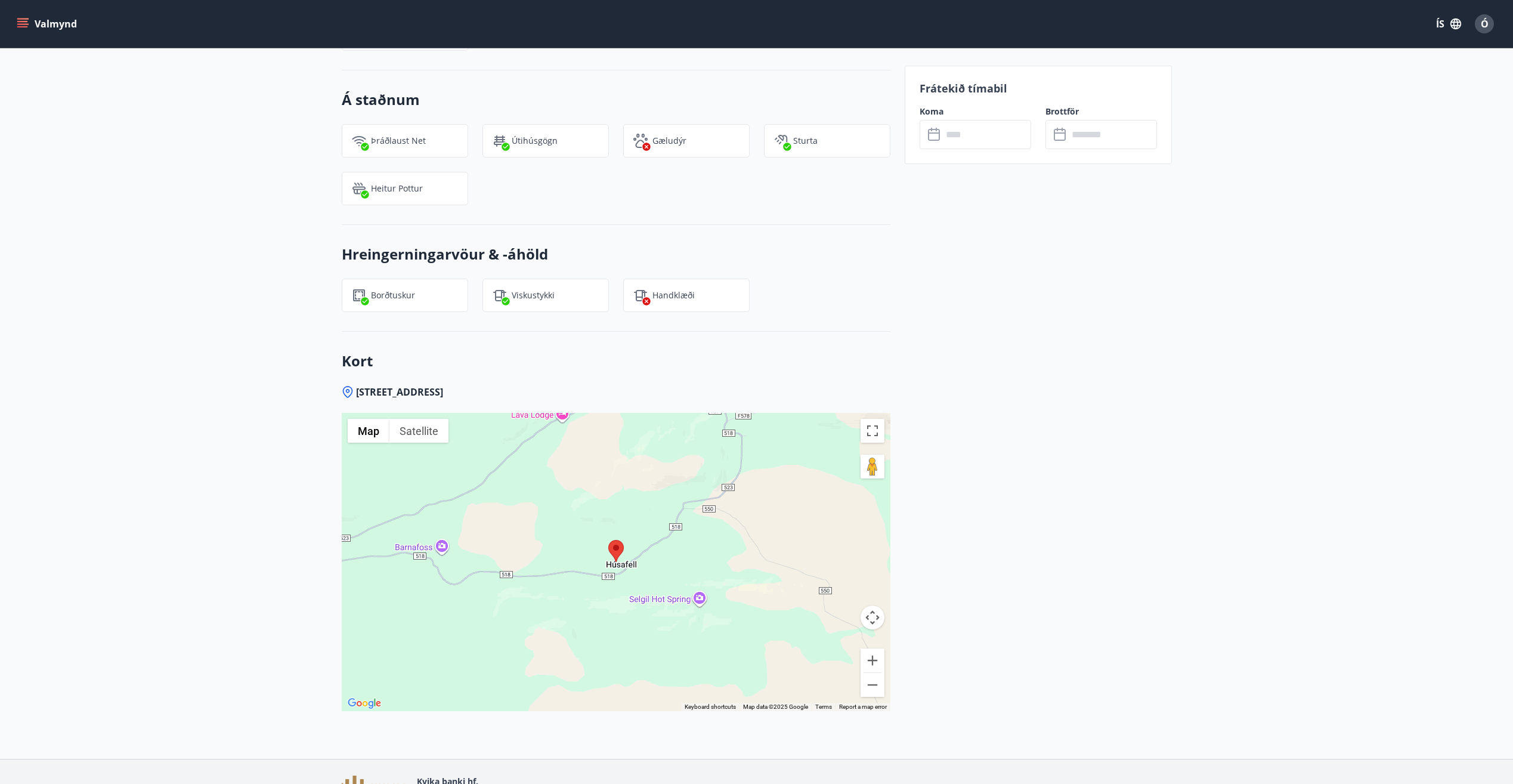
scroll to position [1193, 0]
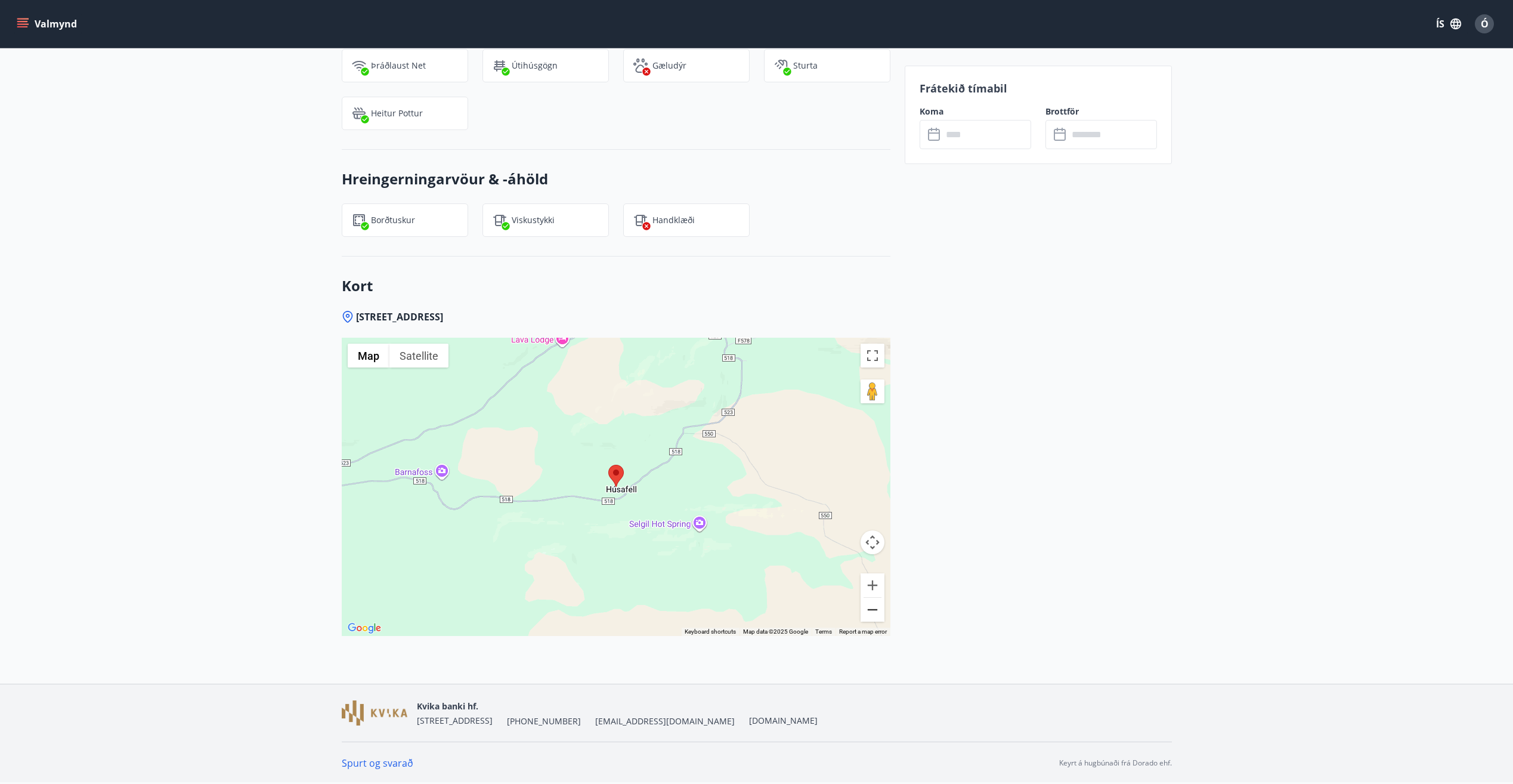
click at [876, 610] on button "Zoom out" at bounding box center [872, 609] width 24 height 24
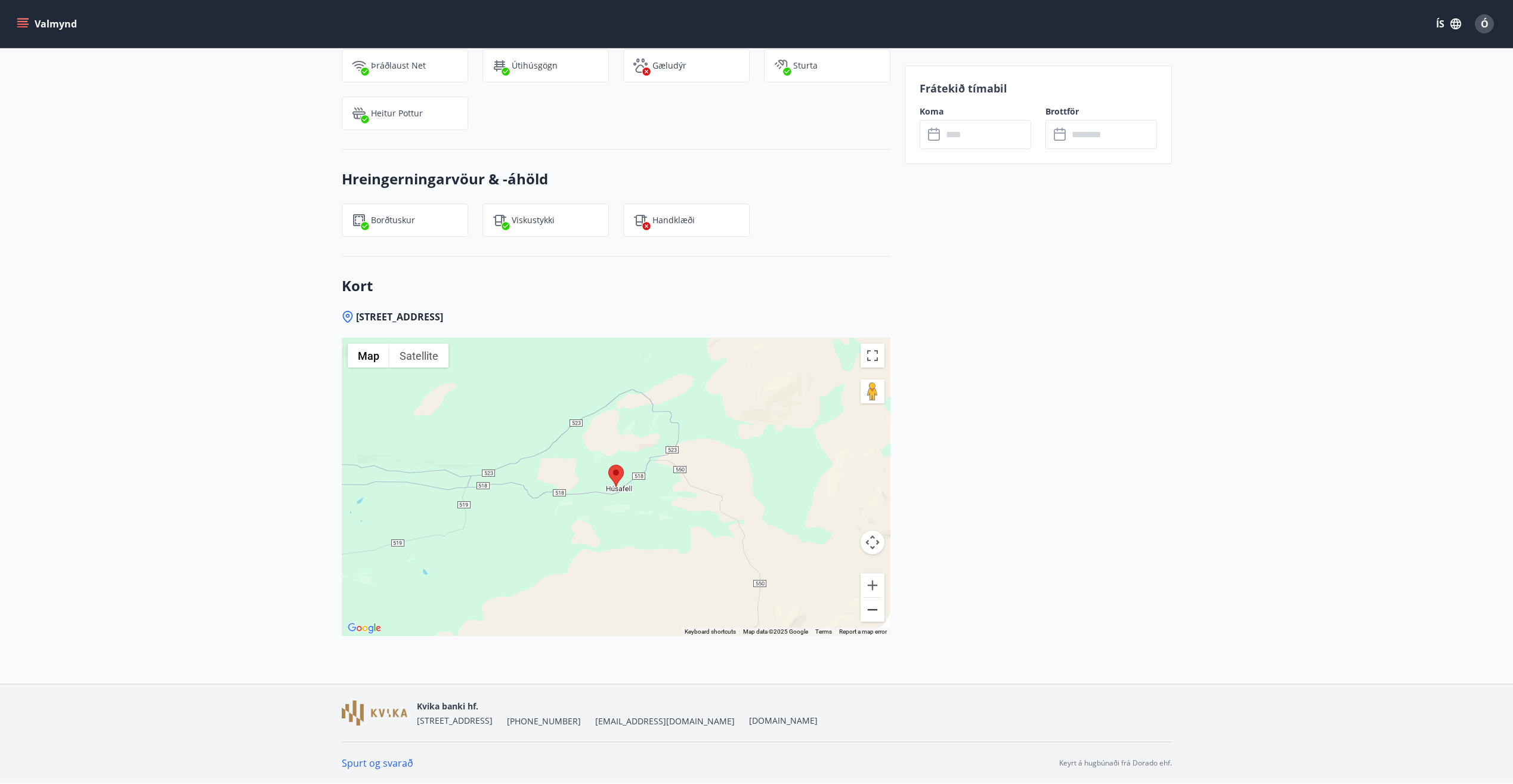
click at [876, 610] on button "Zoom out" at bounding box center [872, 609] width 24 height 24
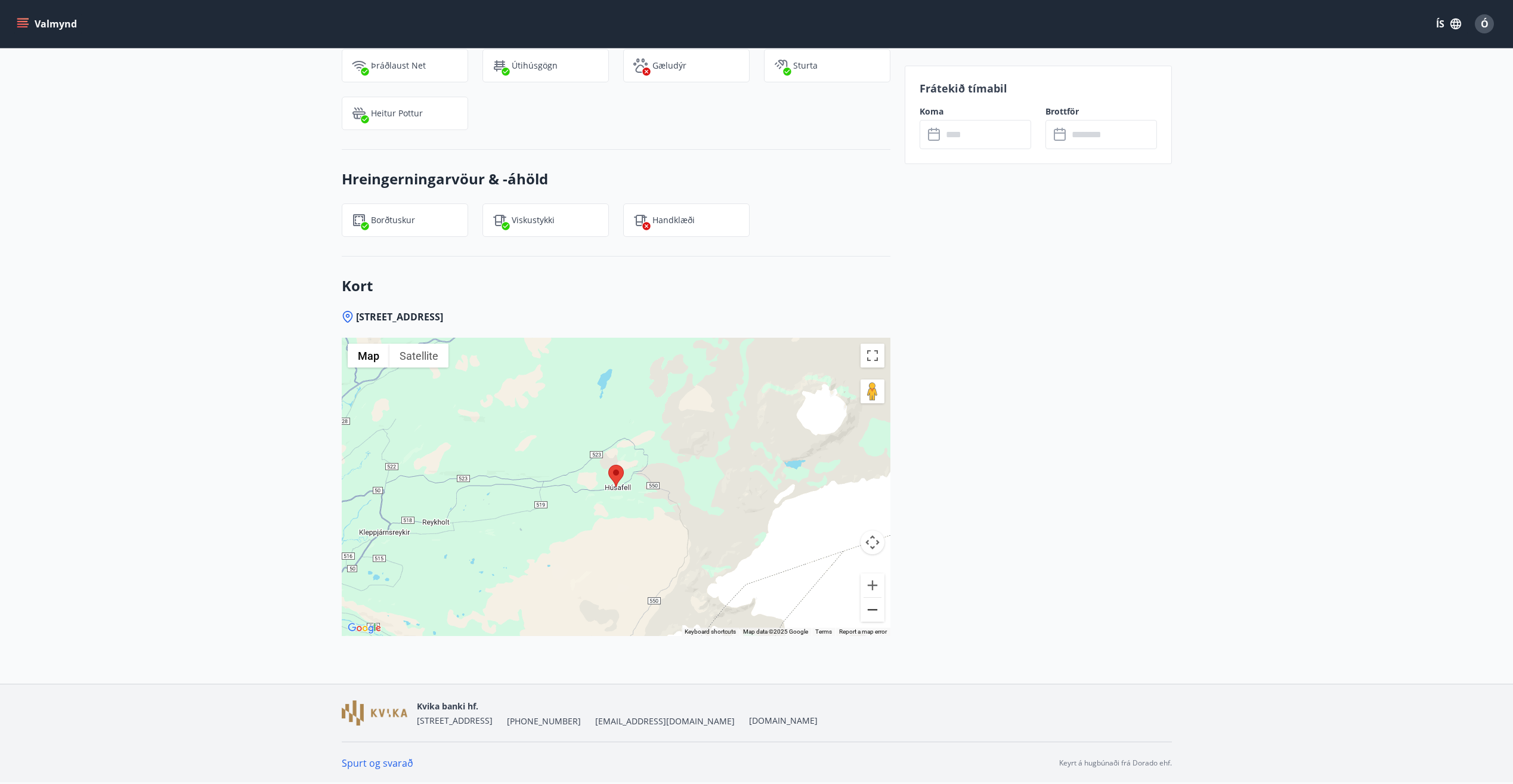
click at [876, 610] on button "Zoom out" at bounding box center [872, 609] width 24 height 24
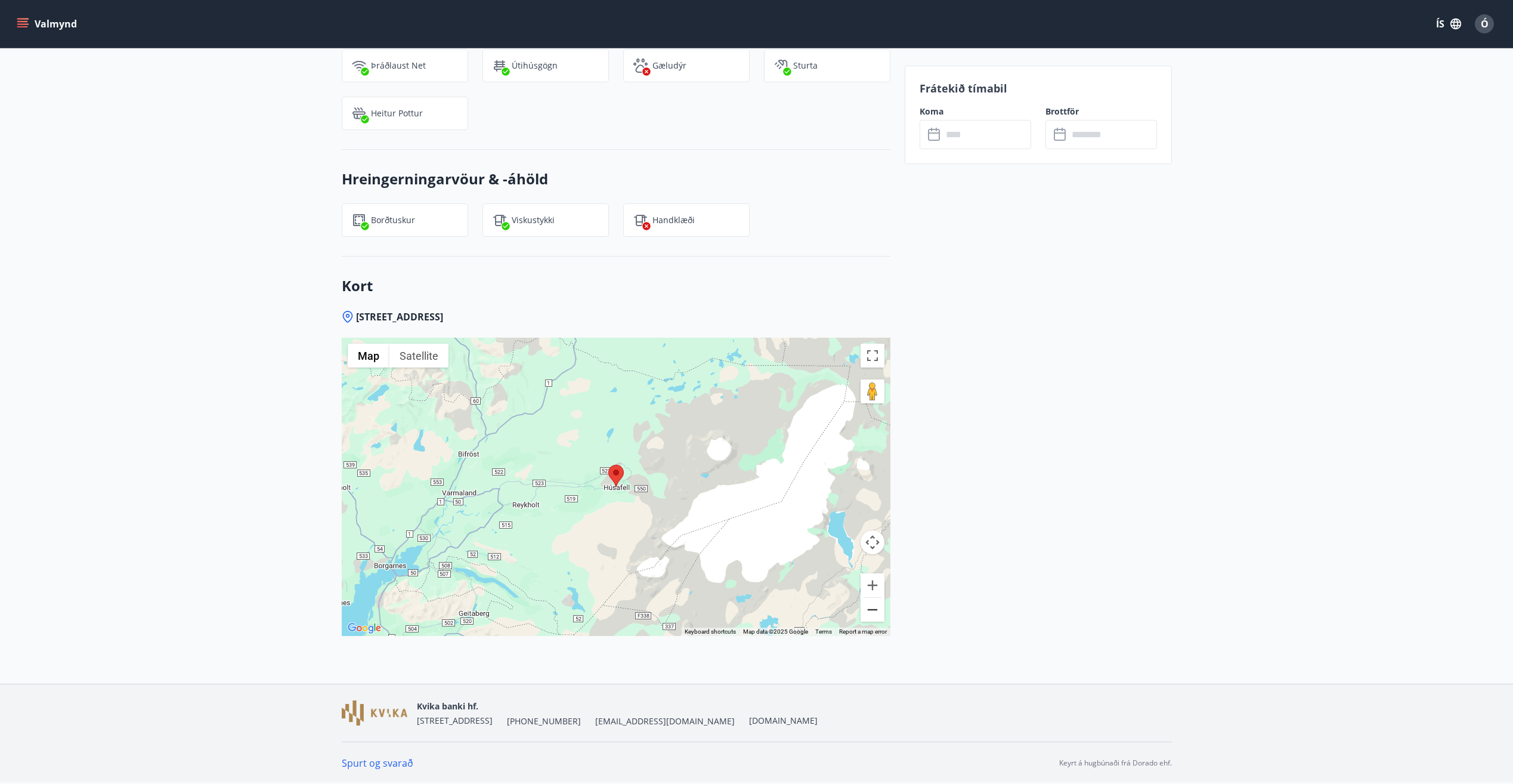
click at [876, 610] on button "Zoom out" at bounding box center [872, 609] width 24 height 24
